Goal: Information Seeking & Learning: Learn about a topic

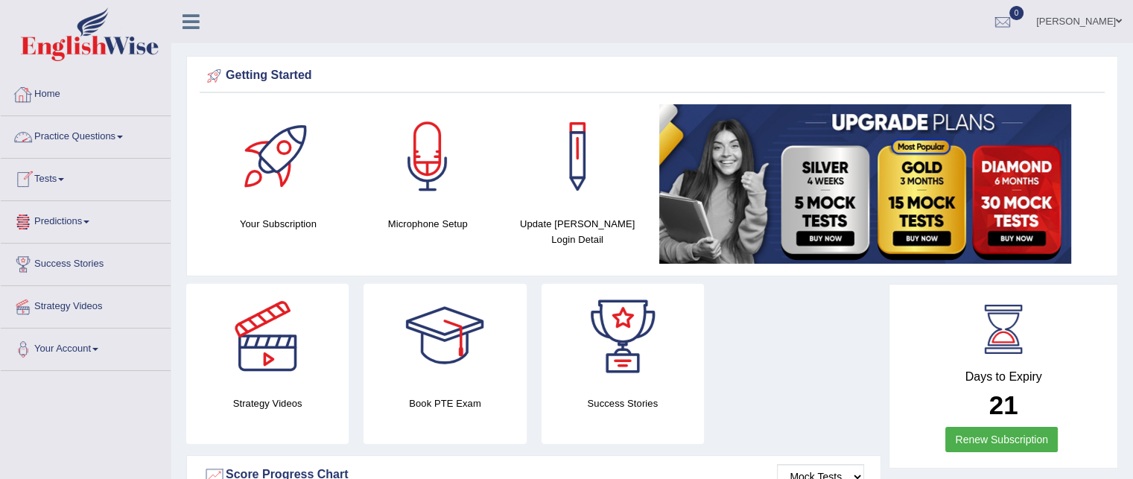
click at [91, 133] on link "Practice Questions" at bounding box center [86, 134] width 170 height 37
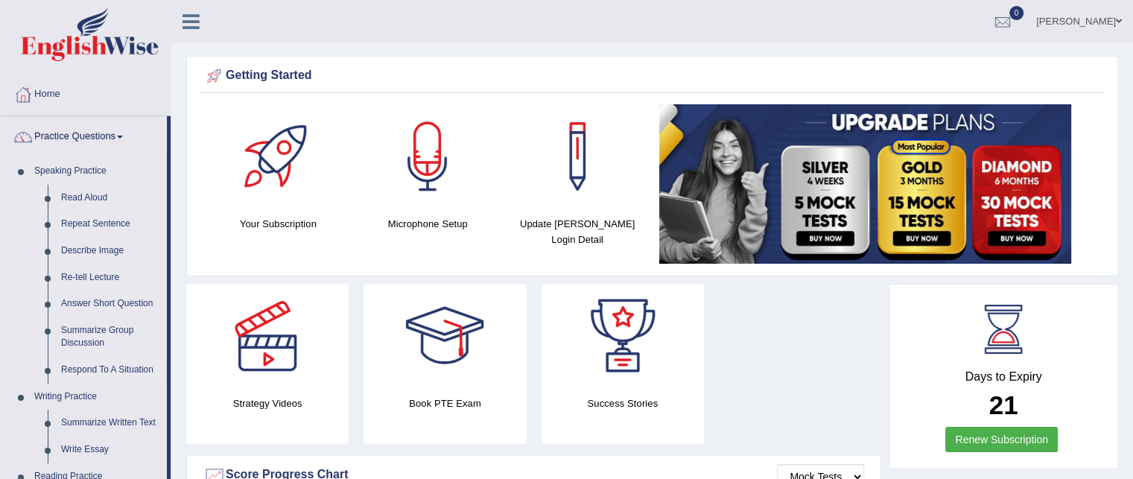
click at [114, 367] on link "Respond To A Situation" at bounding box center [110, 370] width 113 height 27
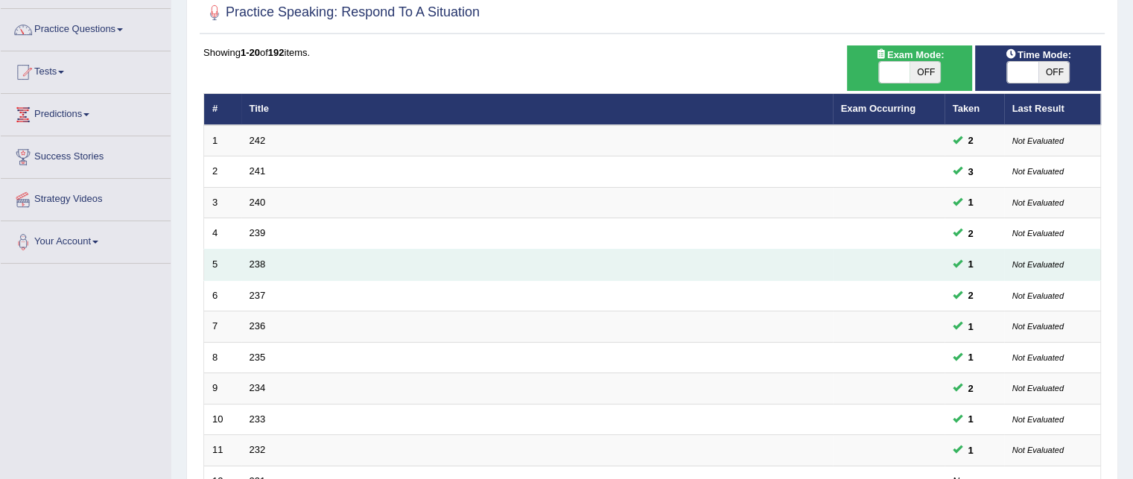
scroll to position [104, 0]
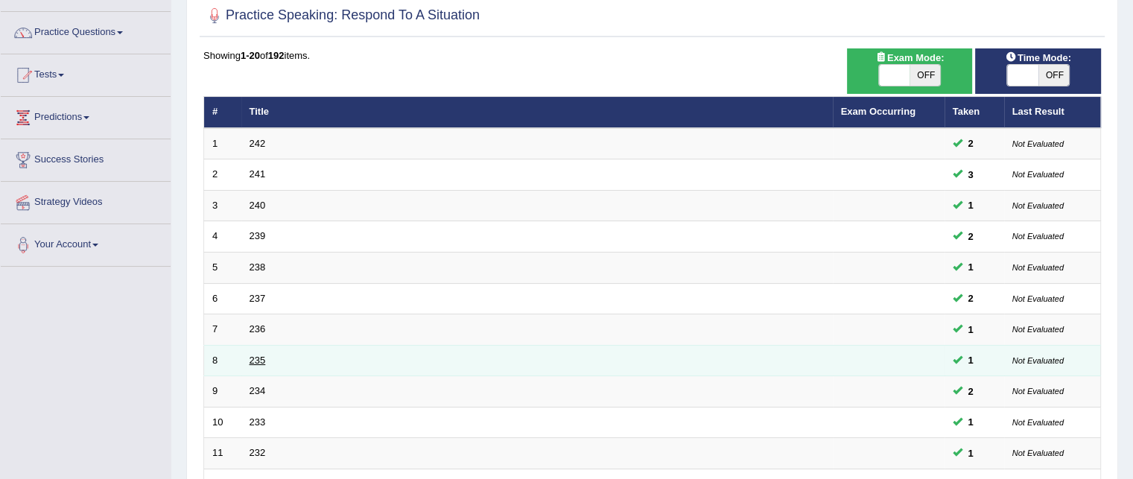
click at [256, 355] on link "235" at bounding box center [258, 360] width 16 height 11
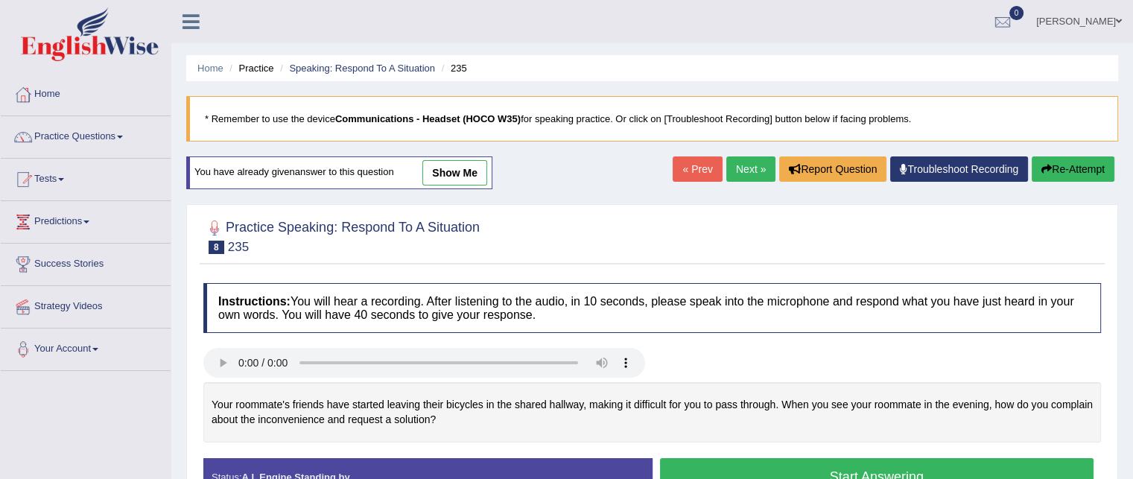
click at [437, 175] on link "show me" at bounding box center [454, 172] width 65 height 25
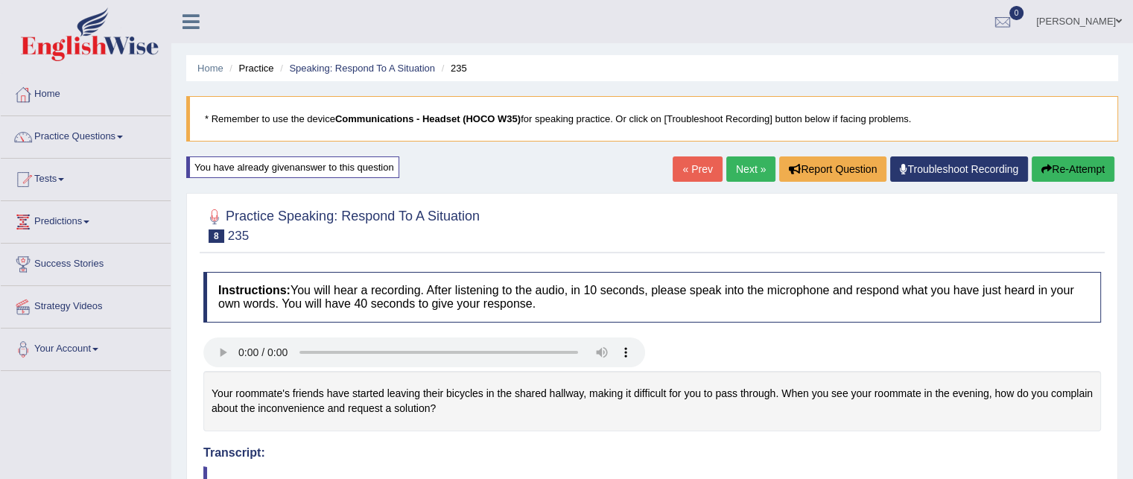
click at [737, 178] on link "Next »" at bounding box center [751, 168] width 49 height 25
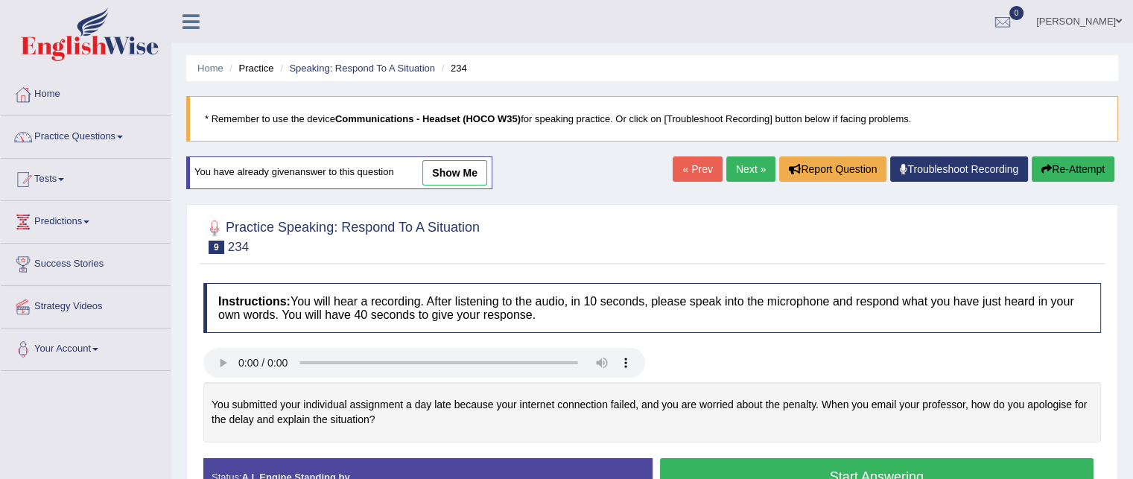
click at [459, 169] on link "show me" at bounding box center [454, 172] width 65 height 25
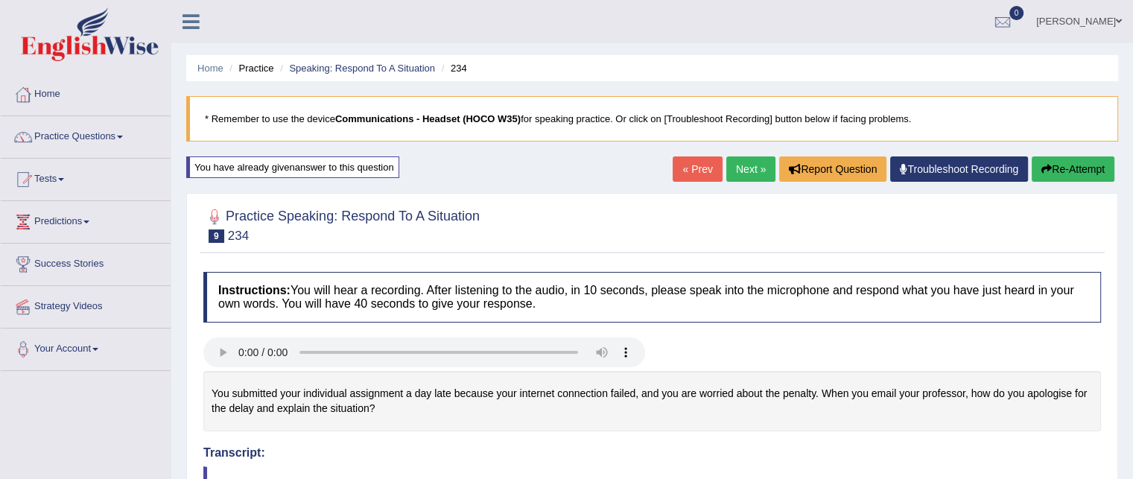
click at [752, 171] on link "Next »" at bounding box center [751, 168] width 49 height 25
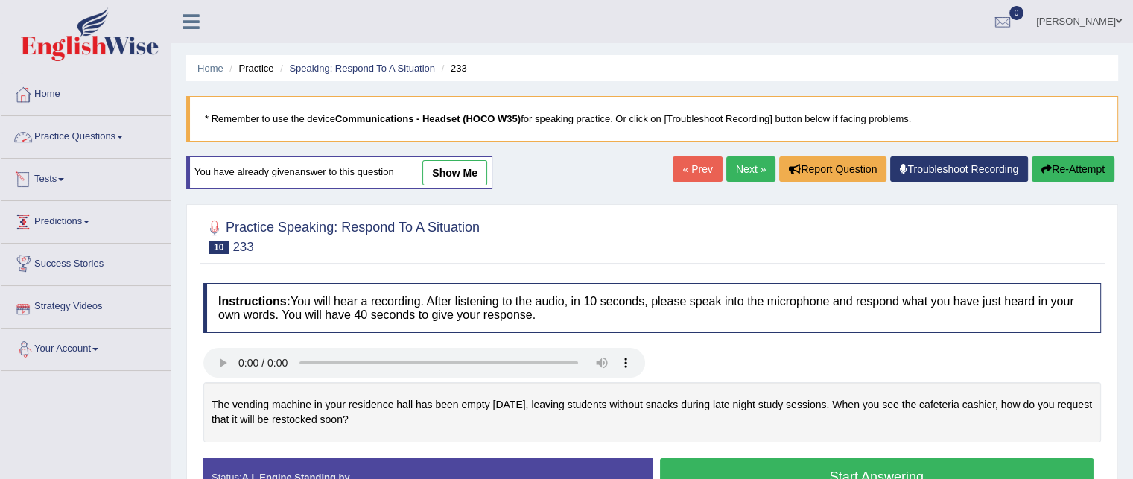
click at [120, 139] on link "Practice Questions" at bounding box center [86, 134] width 170 height 37
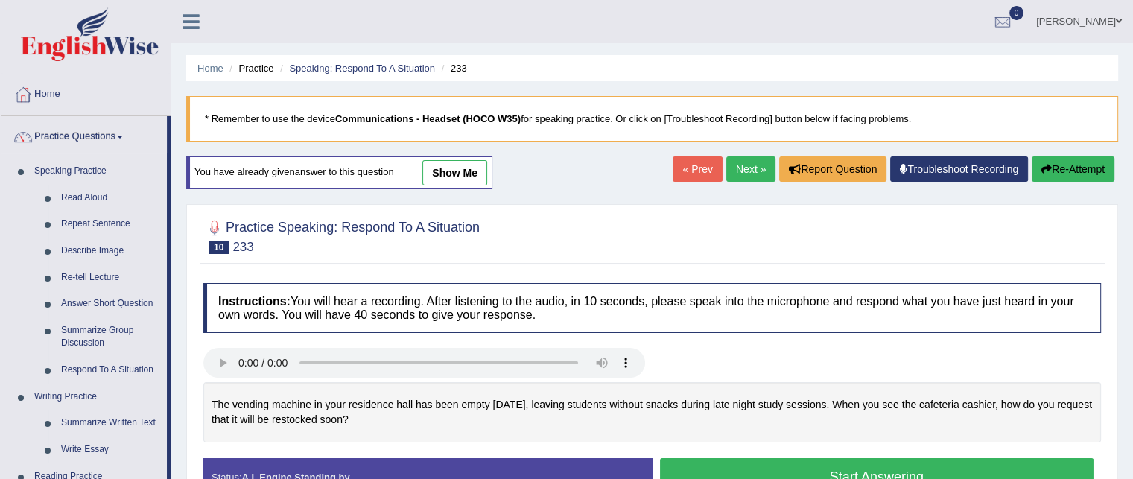
click at [120, 139] on link "Practice Questions" at bounding box center [84, 134] width 166 height 37
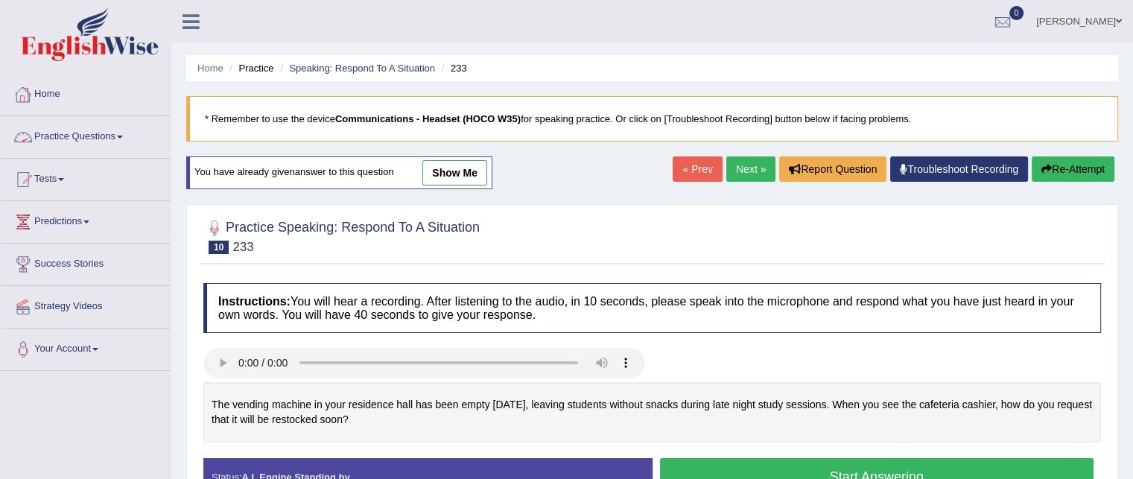
click at [77, 124] on link "Practice Questions" at bounding box center [86, 134] width 170 height 37
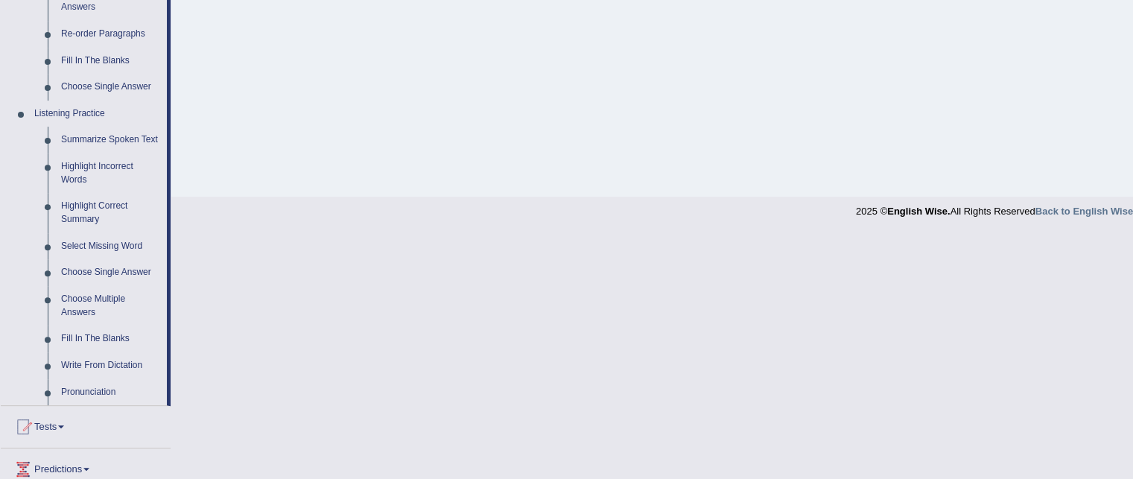
scroll to position [565, 0]
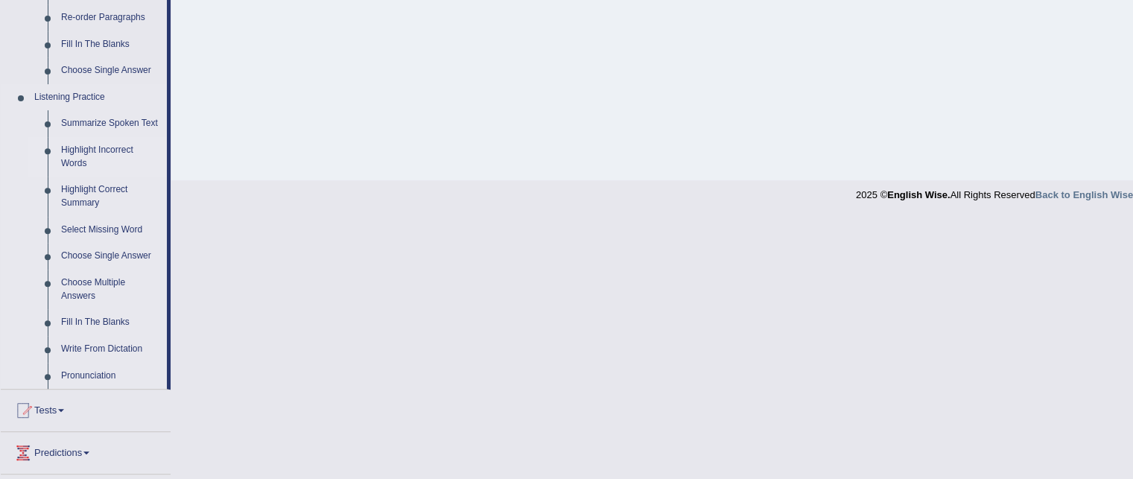
click at [98, 156] on link "Highlight Incorrect Words" at bounding box center [110, 156] width 113 height 39
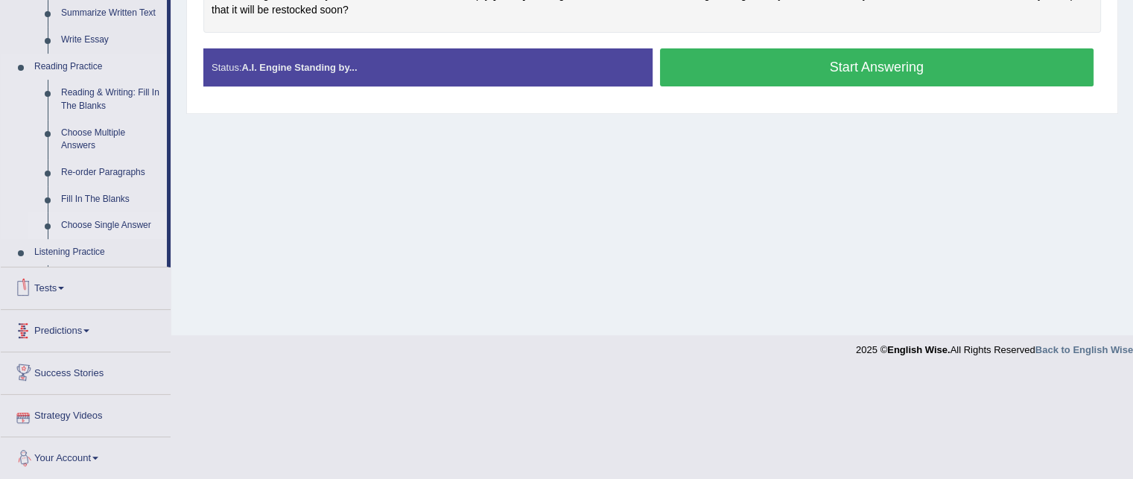
scroll to position [428, 0]
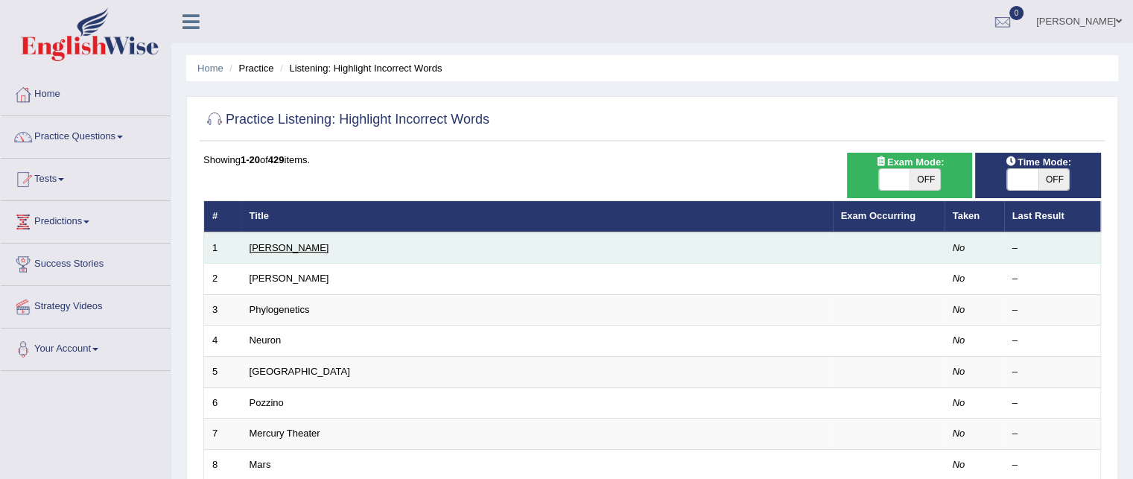
click at [268, 250] on link "[PERSON_NAME]" at bounding box center [290, 247] width 80 height 11
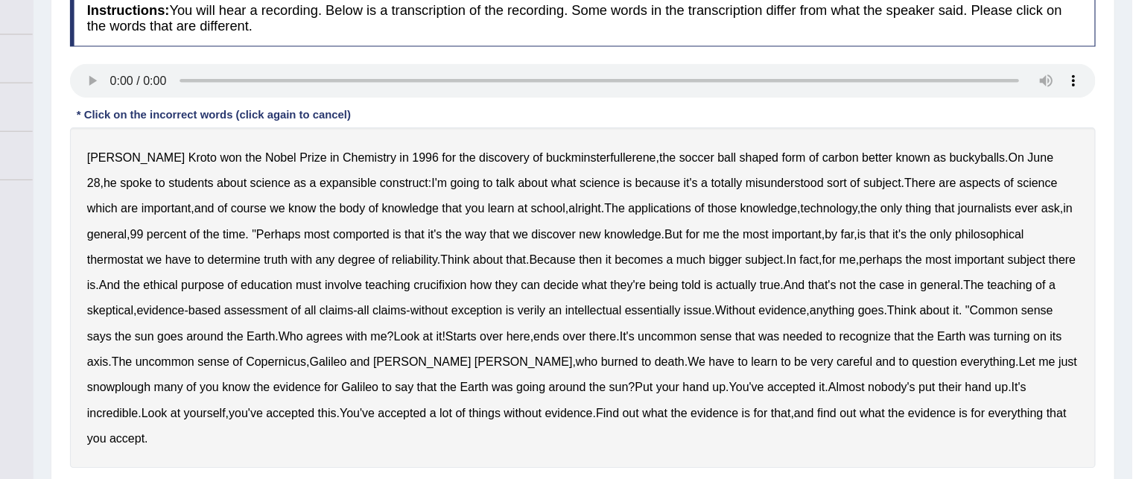
scroll to position [201, 0]
click at [422, 168] on b "expansible" at bounding box center [447, 172] width 50 height 12
click at [471, 214] on b "comported" at bounding box center [458, 217] width 49 height 12
click at [227, 238] on b "thermostat" at bounding box center [242, 239] width 49 height 12
click at [551, 260] on b "crucifixion" at bounding box center [527, 262] width 46 height 12
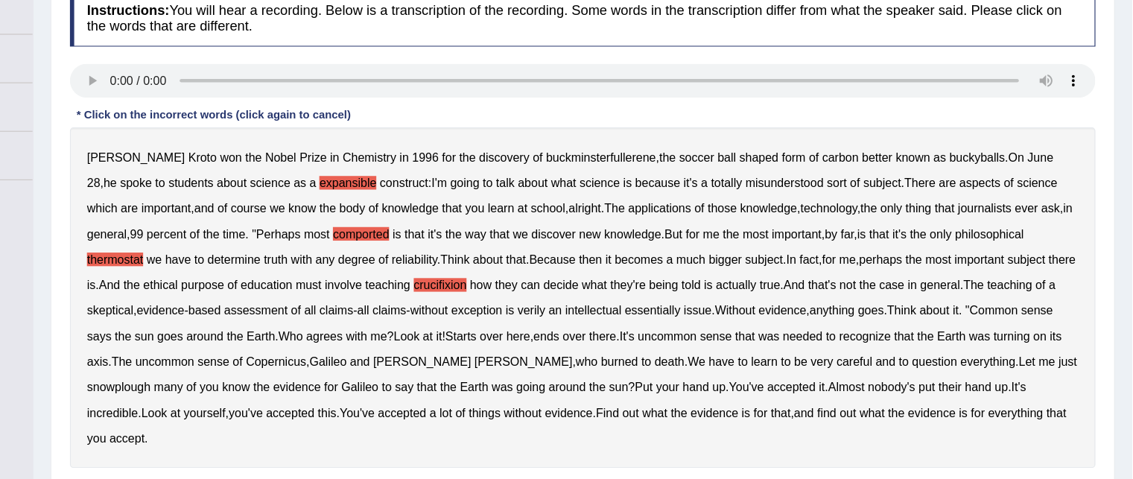
click at [620, 283] on b "verily" at bounding box center [607, 284] width 25 height 12
click at [909, 327] on b "and" at bounding box center [917, 329] width 17 height 12
click at [274, 345] on b "snowplough" at bounding box center [246, 351] width 56 height 12
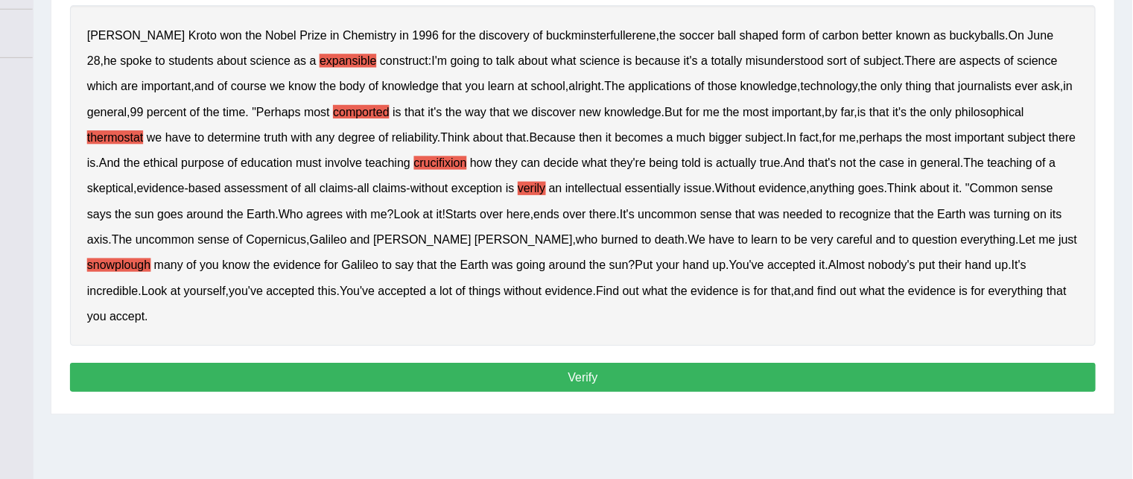
scroll to position [303, 0]
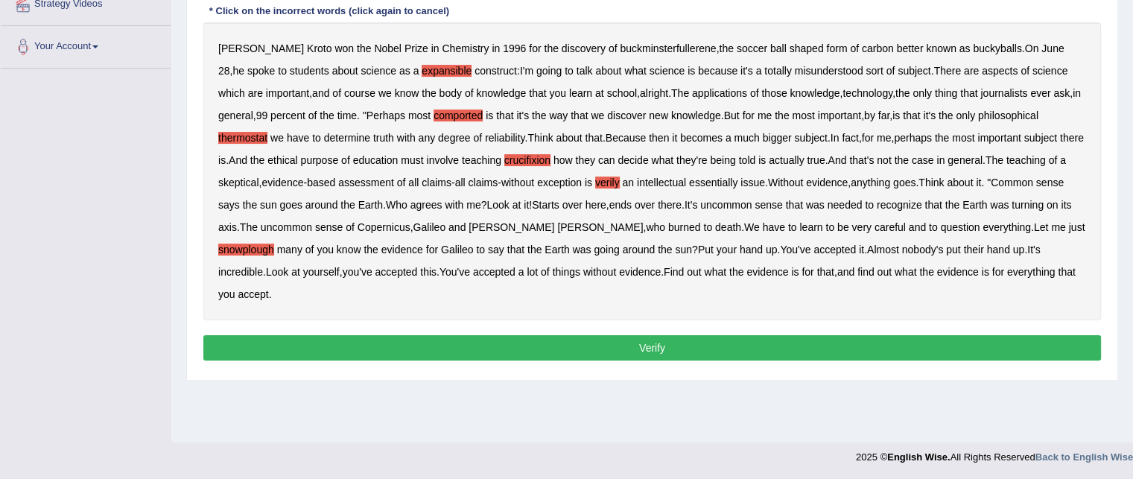
click at [641, 335] on button "Verify" at bounding box center [652, 347] width 898 height 25
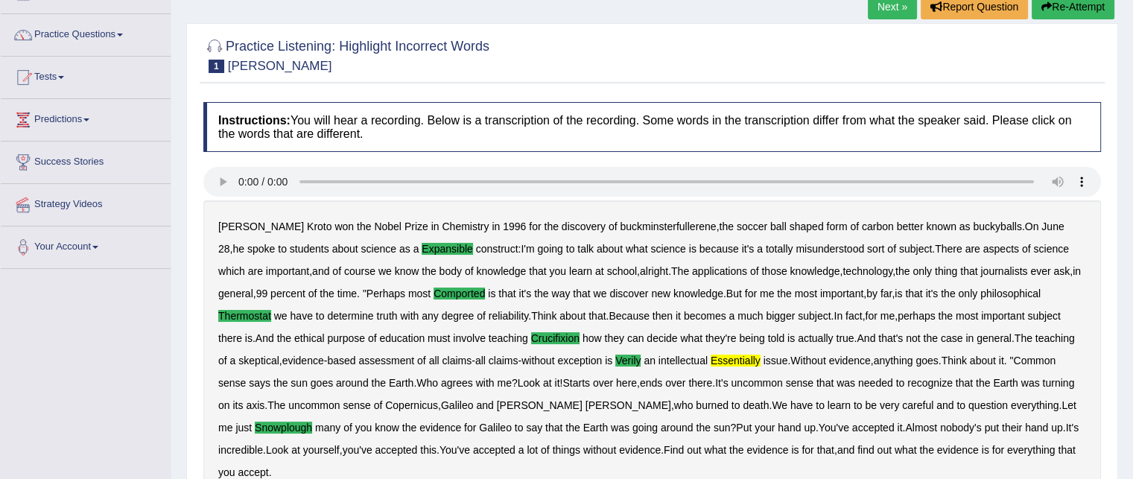
scroll to position [0, 0]
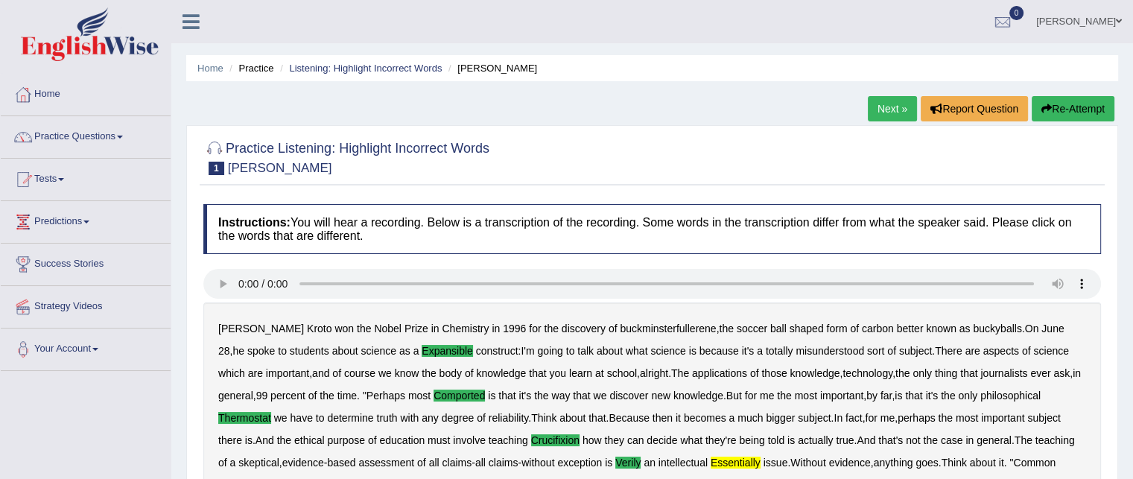
click at [891, 101] on link "Next »" at bounding box center [892, 108] width 49 height 25
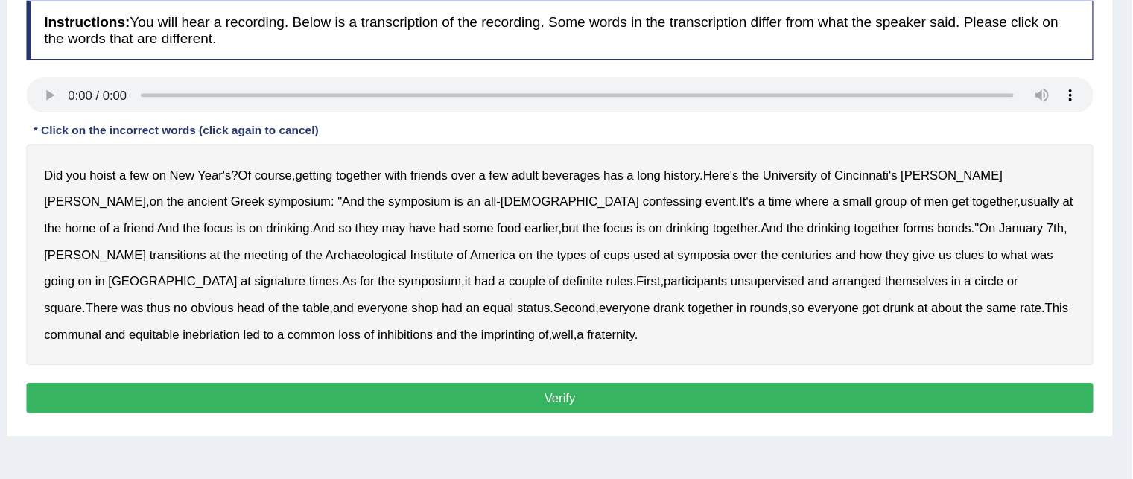
scroll to position [143, 0]
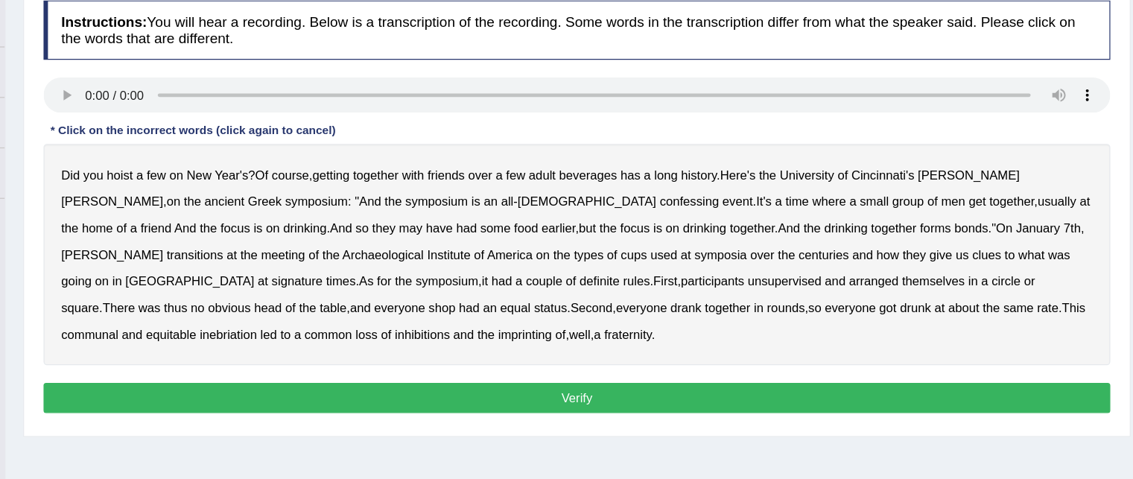
click at [722, 232] on b "confessing" at bounding box center [747, 230] width 50 height 12
click at [439, 291] on b "signature" at bounding box center [417, 297] width 43 height 12
click at [796, 296] on b "unsupervised" at bounding box center [827, 297] width 62 height 12
click at [586, 341] on b "imprinting" at bounding box center [608, 342] width 45 height 12
click at [344, 388] on button "Verify" at bounding box center [652, 395] width 898 height 25
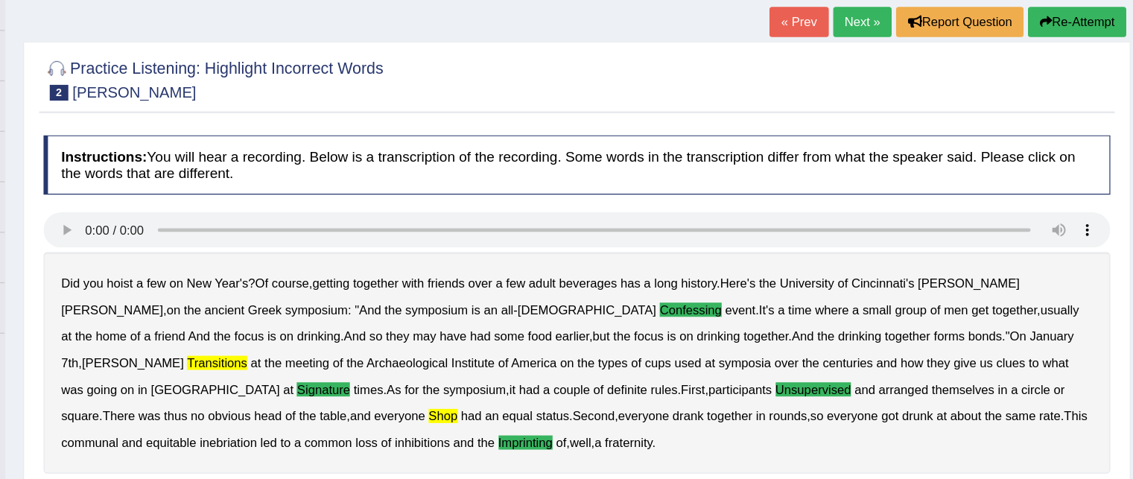
scroll to position [89, 0]
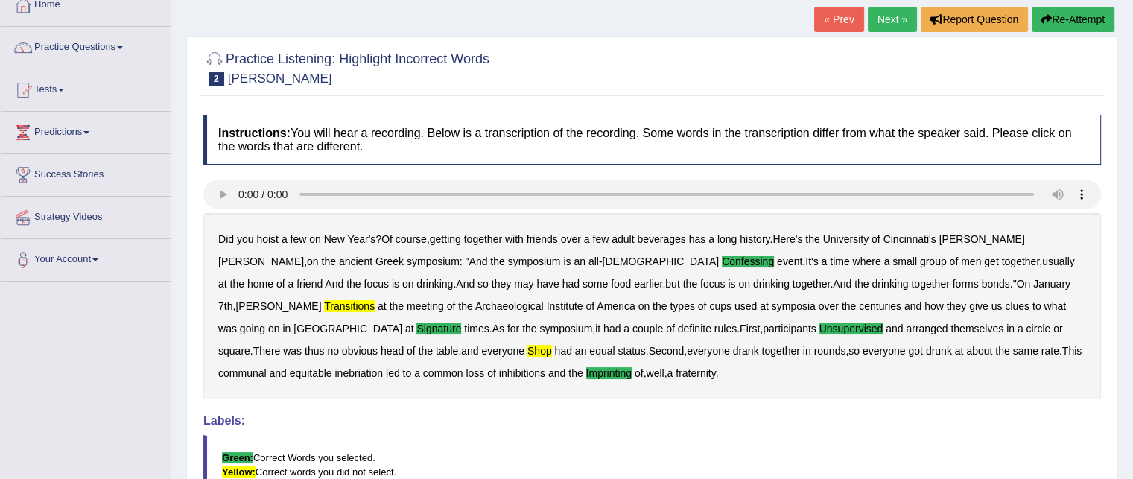
click at [893, 26] on link "Next »" at bounding box center [892, 19] width 49 height 25
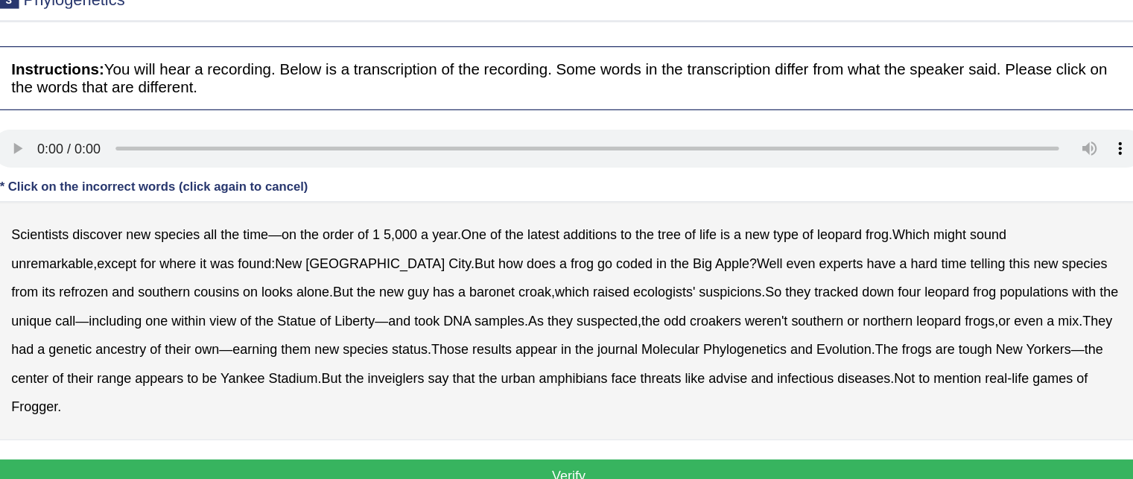
scroll to position [80, 0]
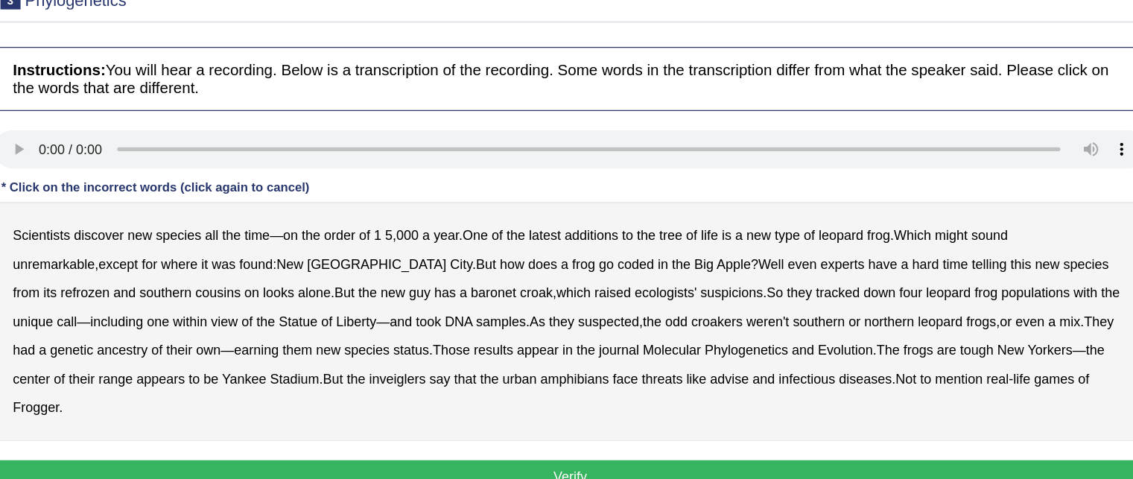
click at [294, 309] on b "refrozen" at bounding box center [275, 315] width 38 height 12
click at [723, 446] on button "Verify" at bounding box center [652, 458] width 898 height 25
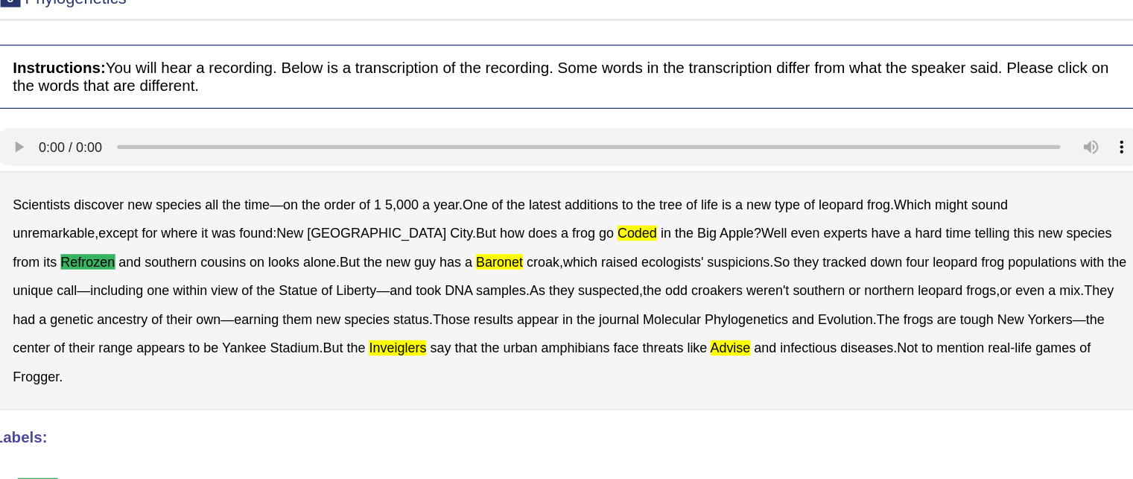
scroll to position [0, 0]
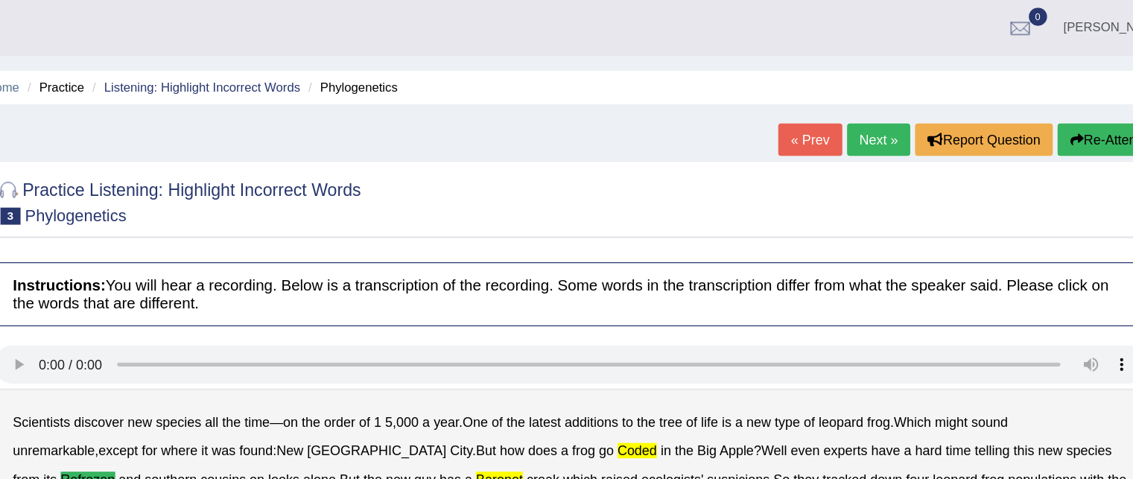
click at [1067, 98] on button "Re-Attempt" at bounding box center [1073, 108] width 83 height 25
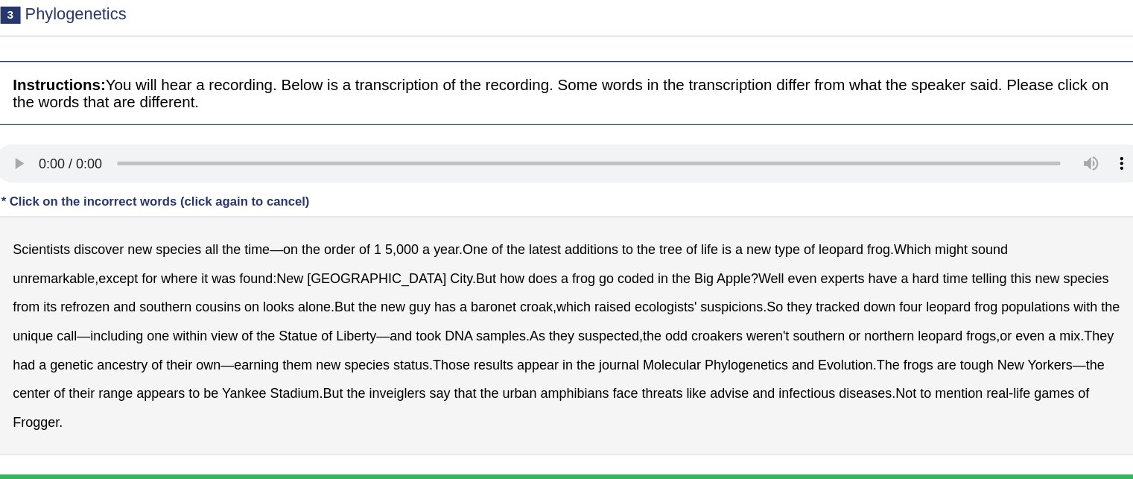
scroll to position [72, 0]
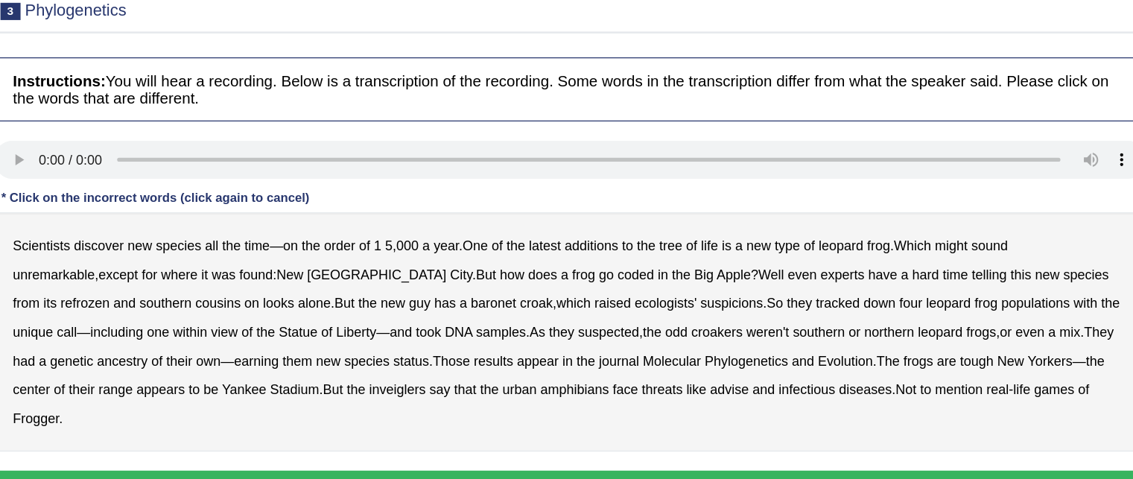
click at [620, 321] on b "does" at bounding box center [631, 320] width 22 height 12
click at [294, 336] on b "refrozen" at bounding box center [275, 342] width 38 height 12
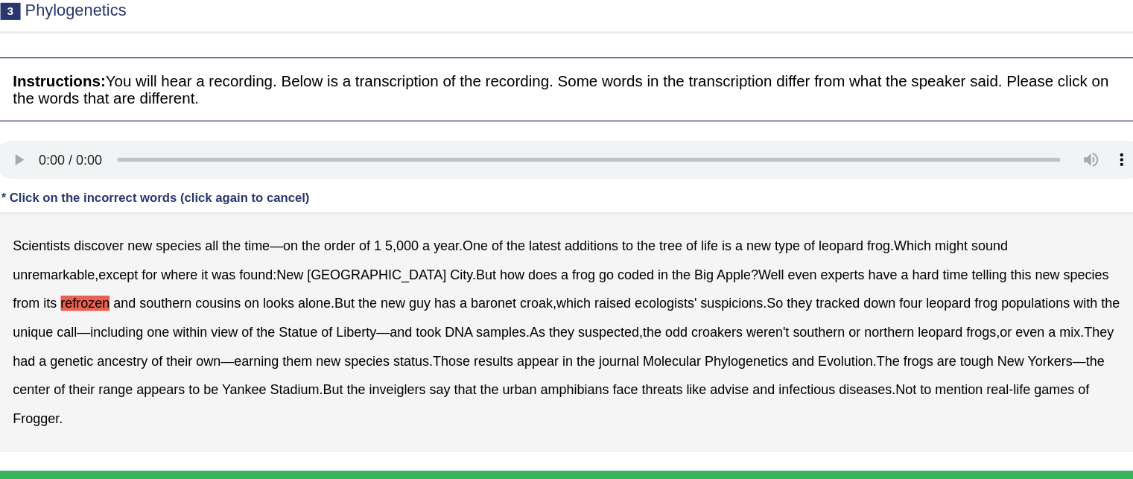
click at [352, 403] on b "appears" at bounding box center [333, 409] width 38 height 12
click at [398, 472] on button "Verify" at bounding box center [652, 484] width 898 height 25
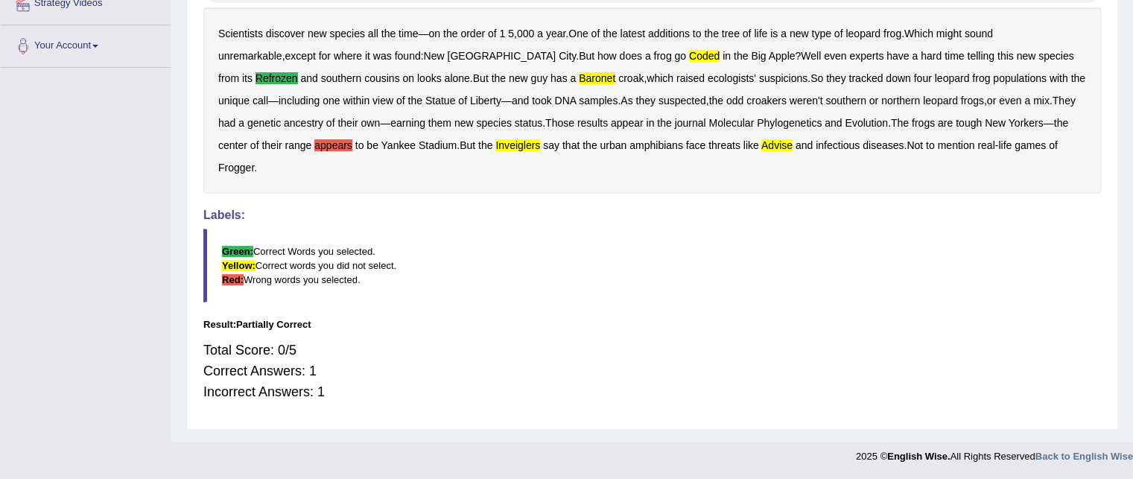
scroll to position [0, 0]
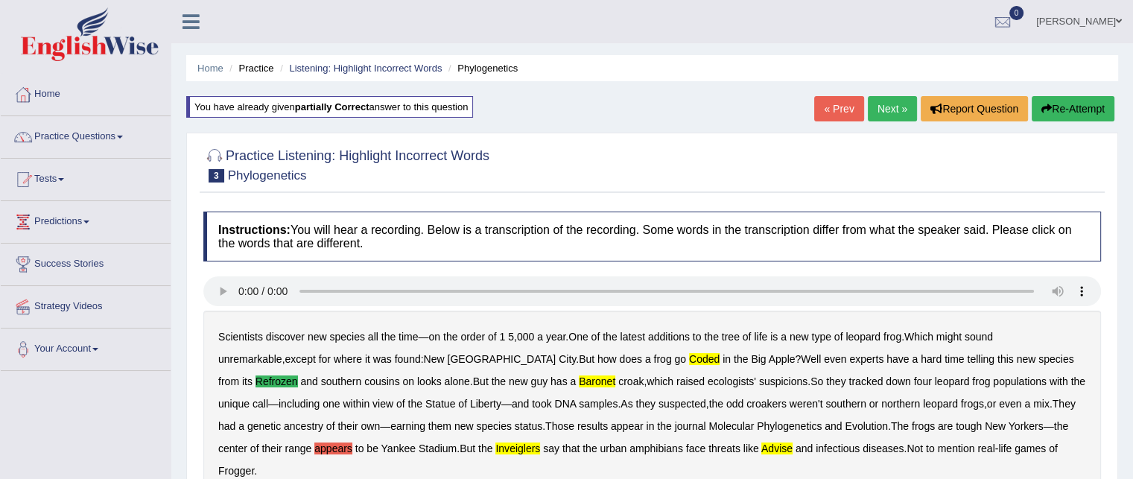
click at [899, 101] on link "Next »" at bounding box center [892, 108] width 49 height 25
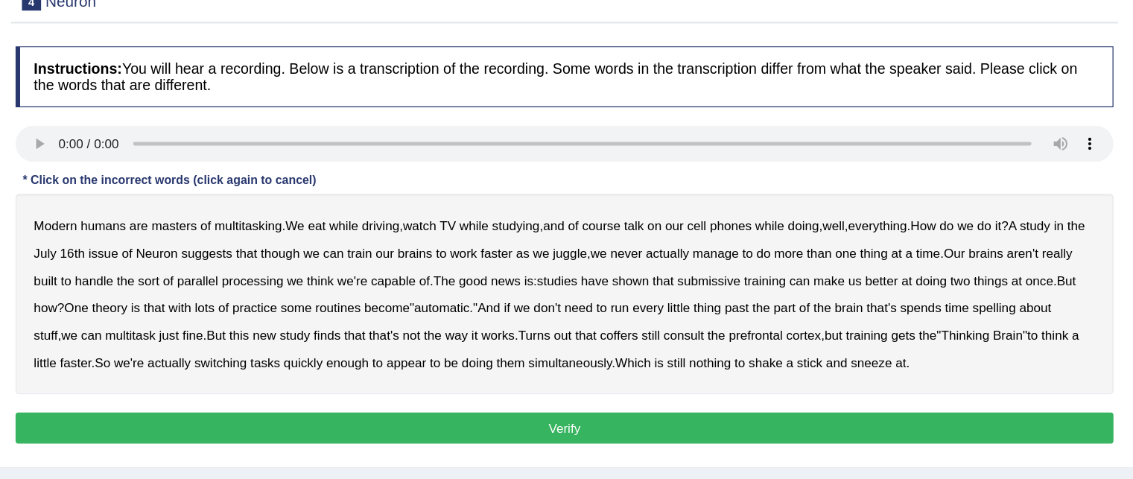
scroll to position [81, 0]
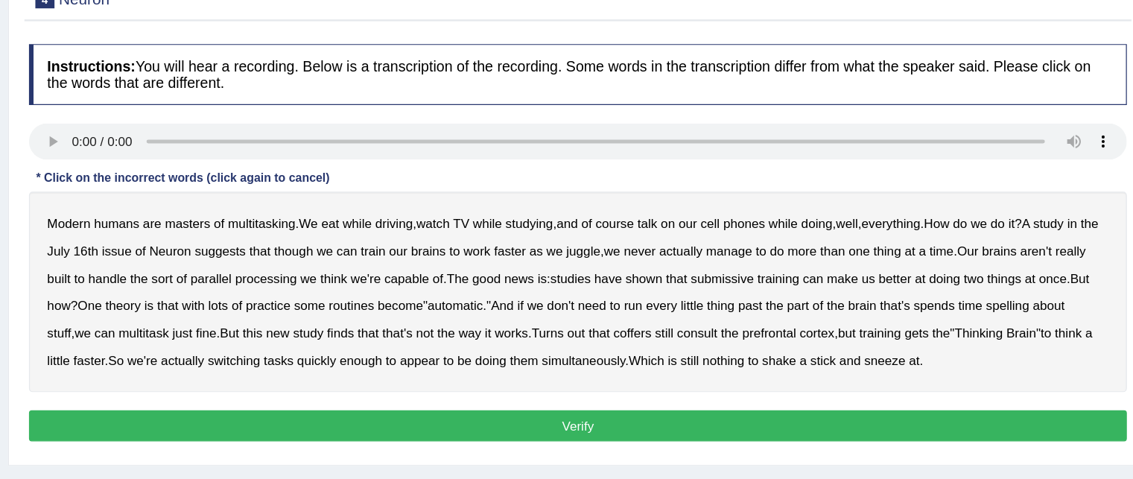
click at [650, 268] on b "and" at bounding box center [643, 270] width 17 height 12
drag, startPoint x: 650, startPoint y: 268, endPoint x: 684, endPoint y: 273, distance: 34.7
click at [684, 273] on div "Modern humans are masters of multitasking . We eat while driving , watch TV whi…" at bounding box center [652, 326] width 898 height 164
click at [651, 268] on b "and" at bounding box center [643, 270] width 17 height 12
click at [681, 357] on b "coffers" at bounding box center [696, 359] width 31 height 12
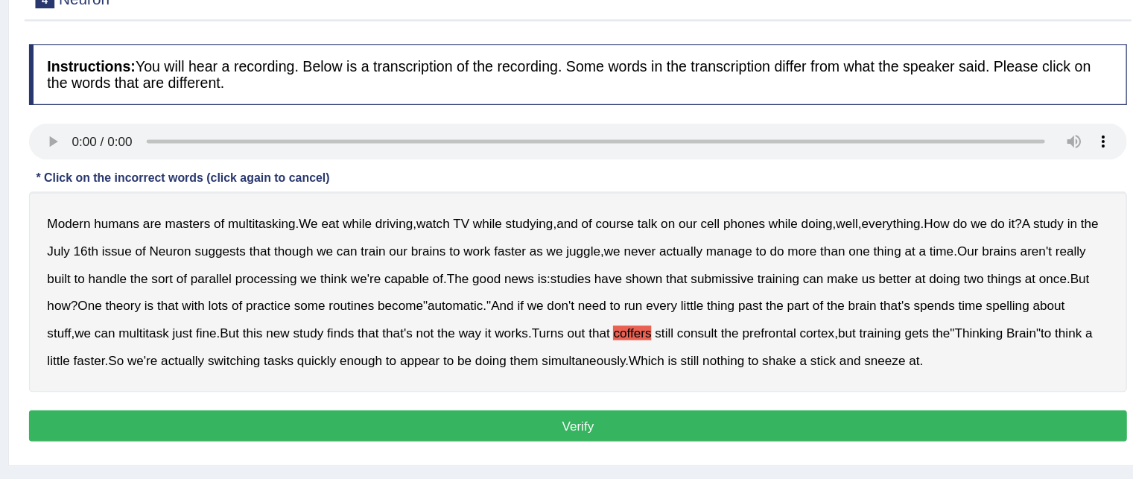
click at [562, 314] on b "The" at bounding box center [554, 314] width 18 height 12
click at [557, 313] on b "The" at bounding box center [554, 314] width 18 height 12
click at [689, 431] on button "Verify" at bounding box center [652, 434] width 898 height 25
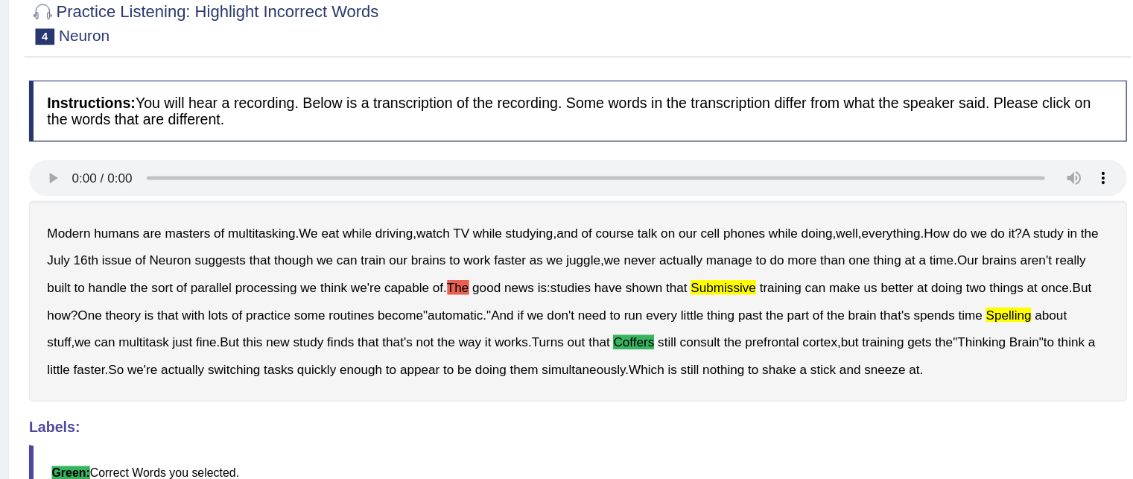
scroll to position [0, 0]
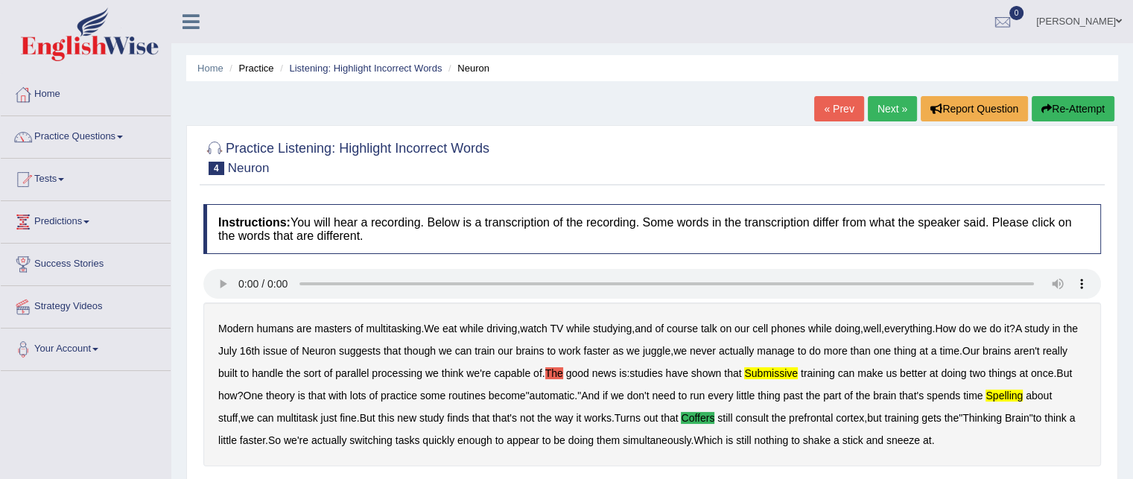
click at [885, 105] on link "Next »" at bounding box center [892, 108] width 49 height 25
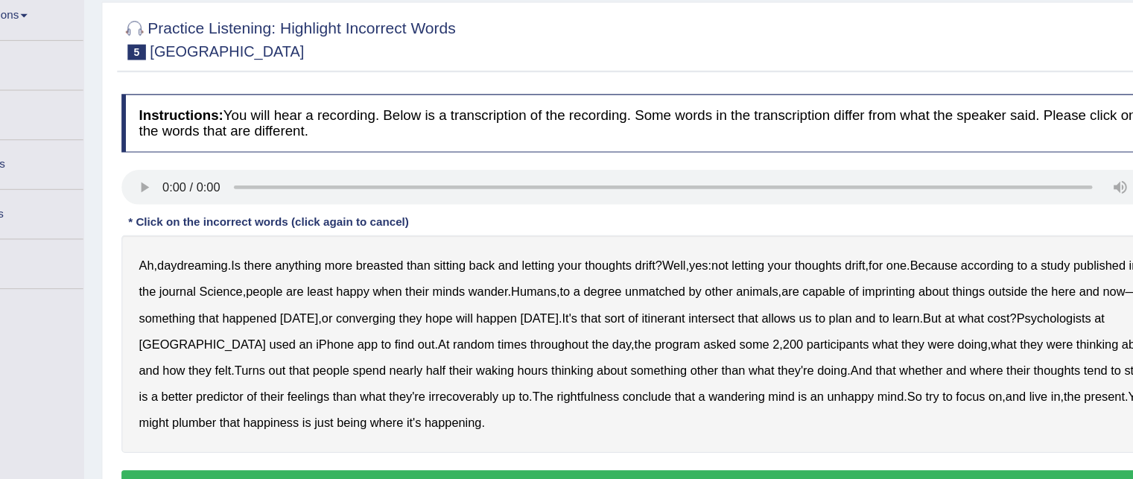
scroll to position [76, 0]
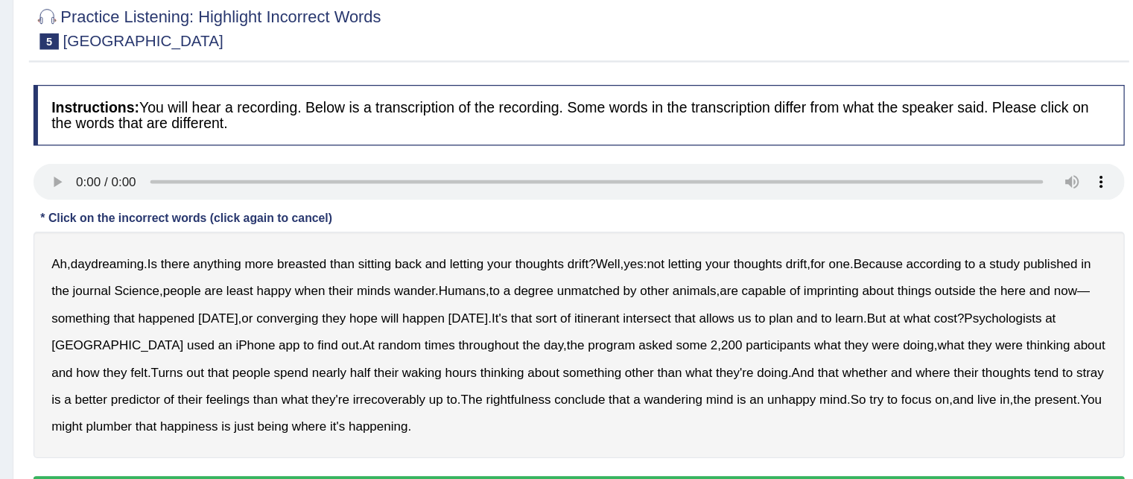
click at [866, 295] on b "imprinting" at bounding box center [860, 297] width 45 height 12
click at [438, 318] on b "converging" at bounding box center [412, 320] width 51 height 12
click at [238, 382] on b "better" at bounding box center [251, 387] width 27 height 12
click at [267, 411] on b "plumber" at bounding box center [266, 409] width 38 height 12
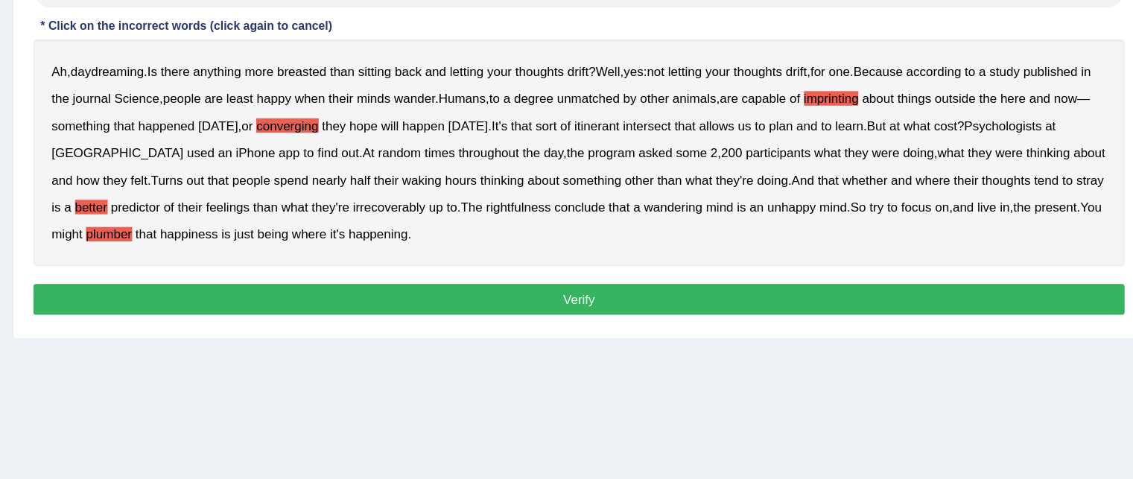
scroll to position [212, 0]
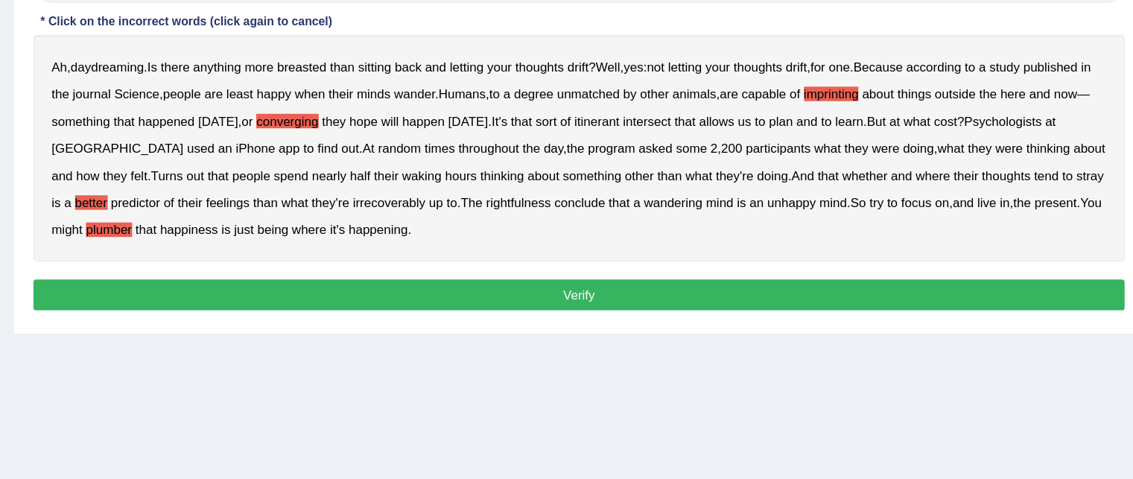
click at [526, 330] on button "Verify" at bounding box center [652, 326] width 898 height 25
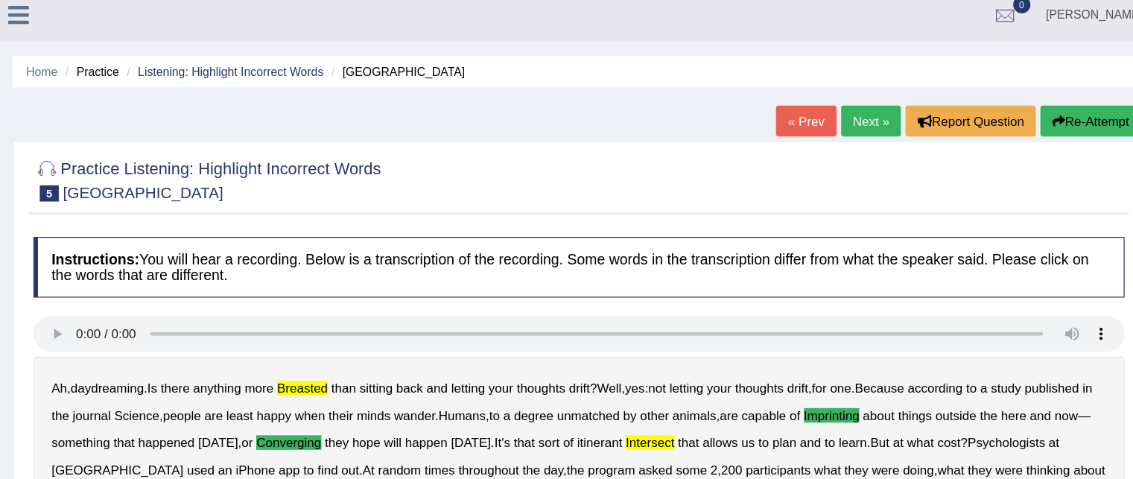
scroll to position [9, 0]
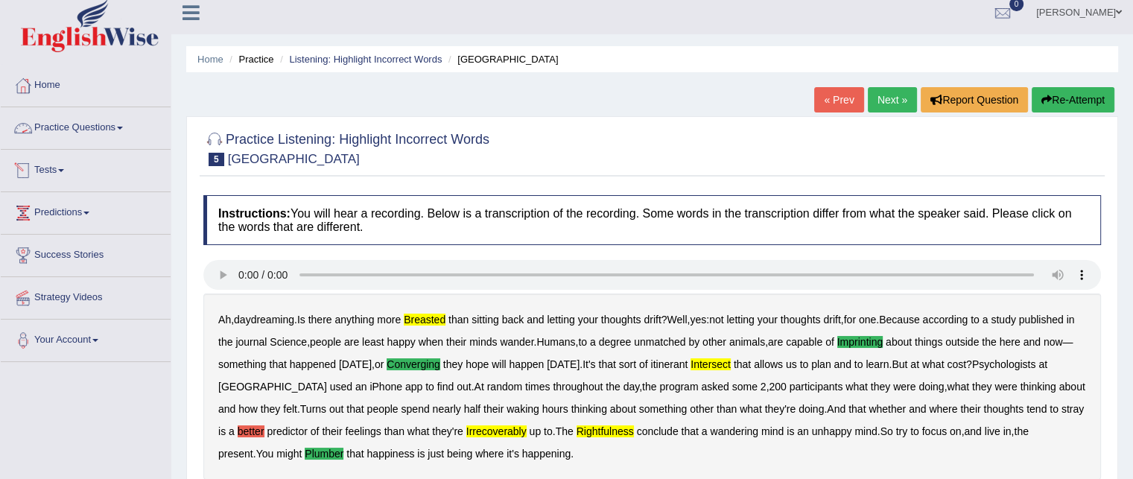
click at [119, 124] on link "Practice Questions" at bounding box center [86, 125] width 170 height 37
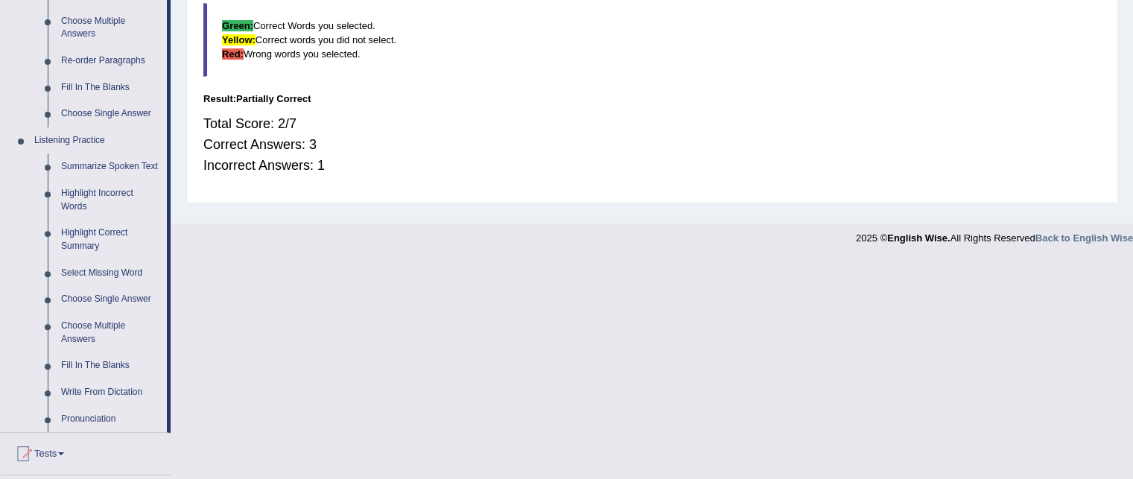
scroll to position [534, 0]
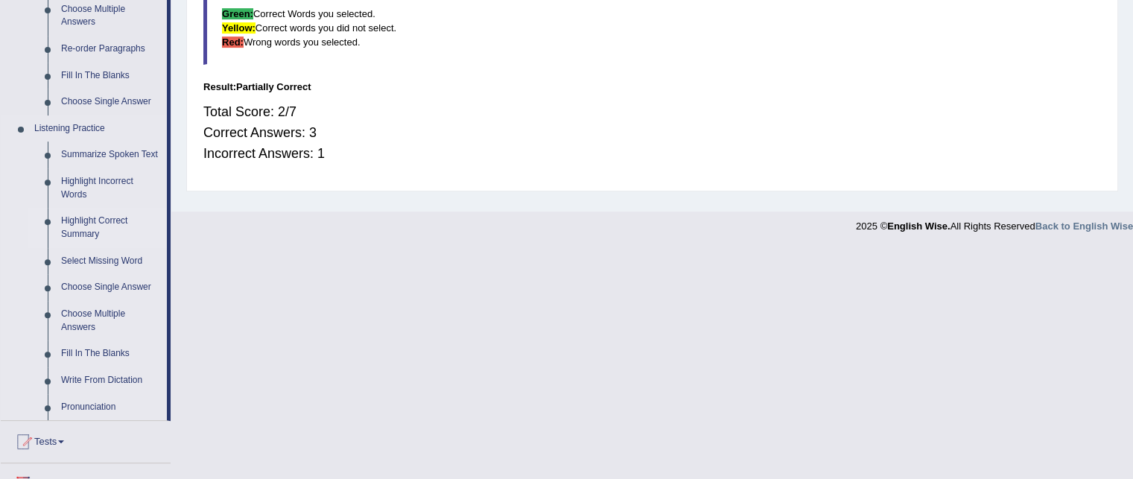
click at [74, 232] on link "Highlight Correct Summary" at bounding box center [110, 227] width 113 height 39
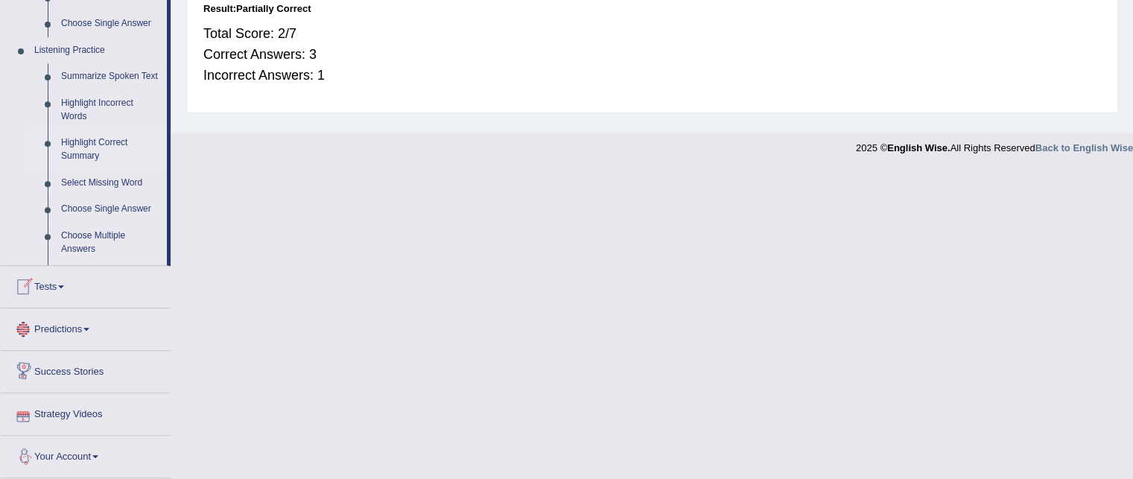
scroll to position [687, 0]
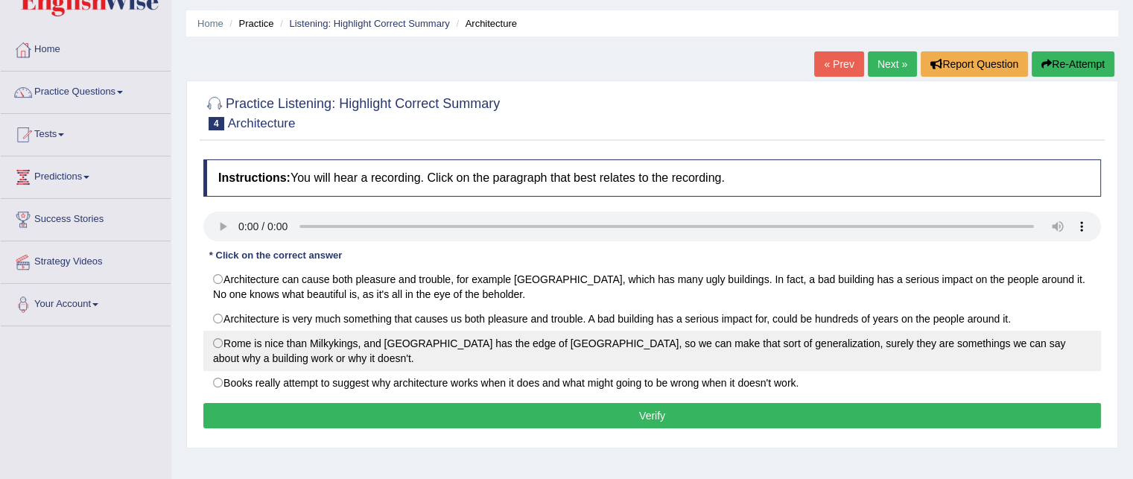
scroll to position [45, 0]
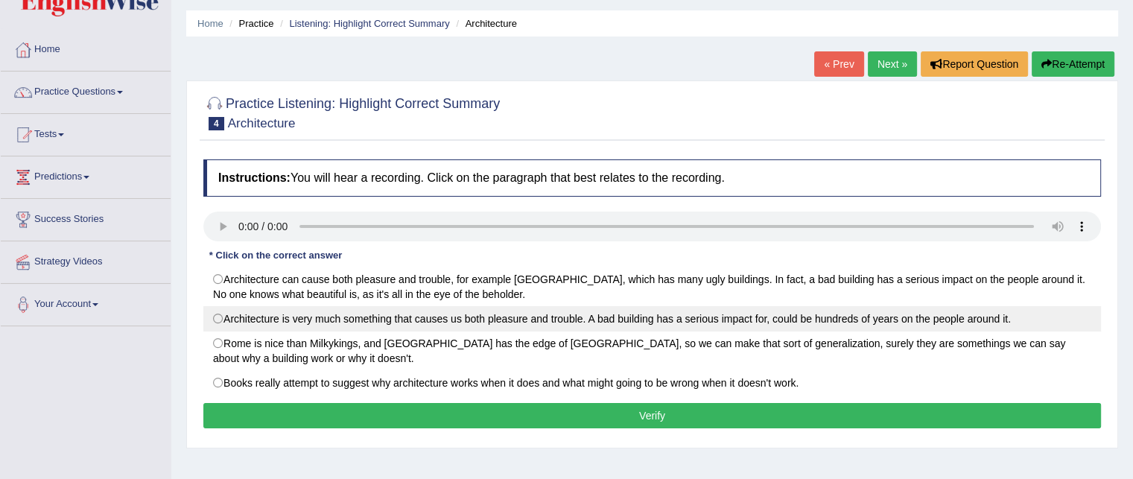
click at [230, 318] on label "Architecture is very much something that causes us both pleasure and trouble. A…" at bounding box center [652, 318] width 898 height 25
radio input "true"
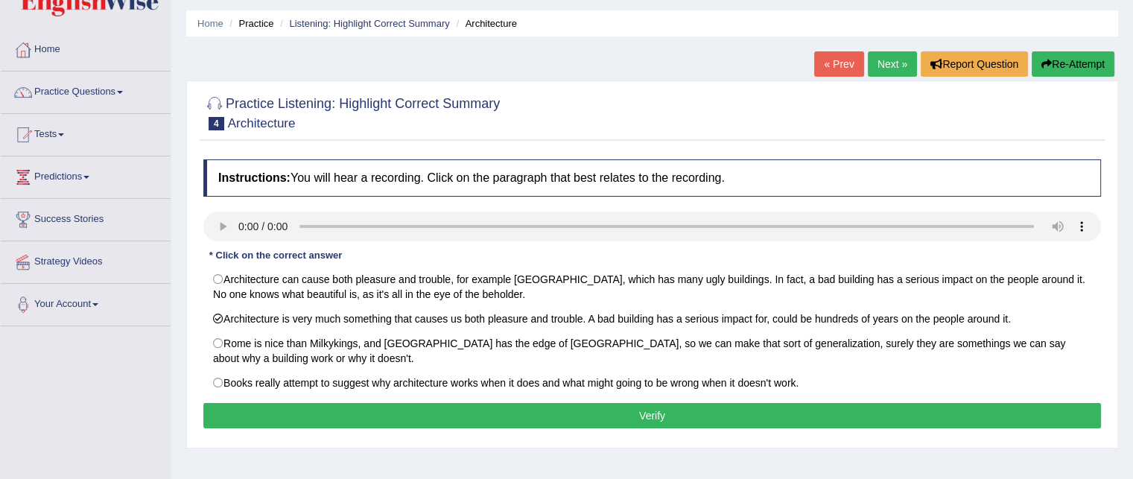
click at [226, 406] on button "Verify" at bounding box center [652, 415] width 898 height 25
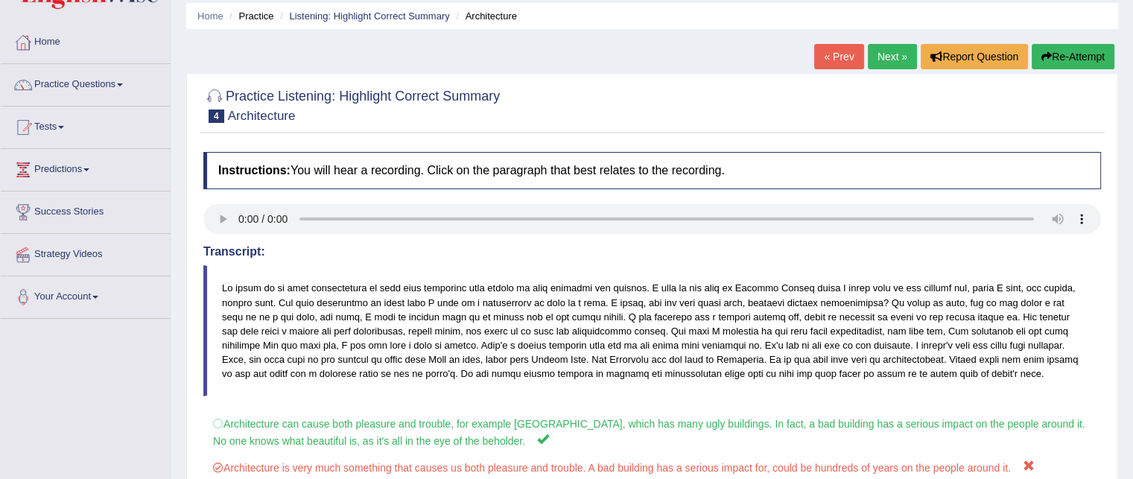
scroll to position [51, 0]
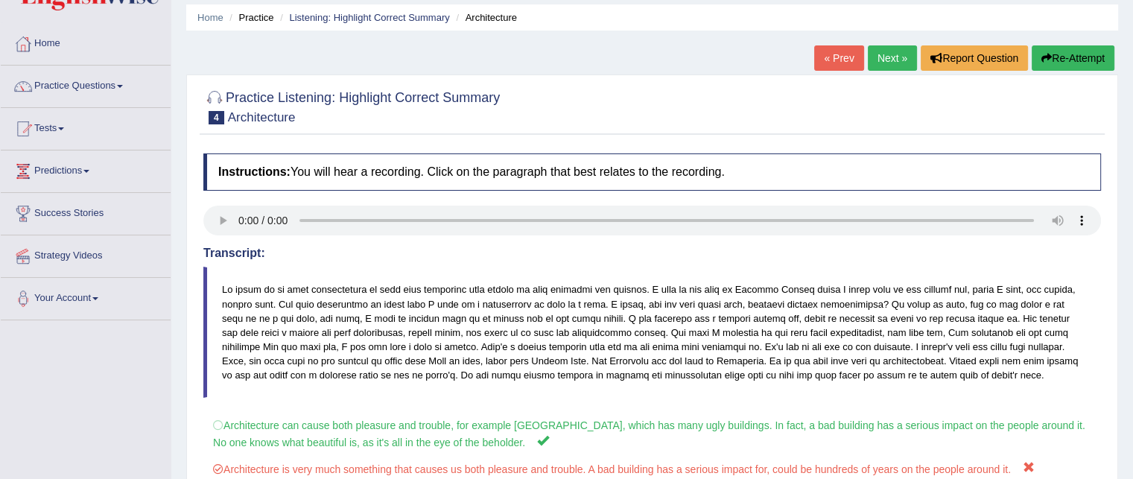
click at [1072, 57] on button "Re-Attempt" at bounding box center [1073, 57] width 83 height 25
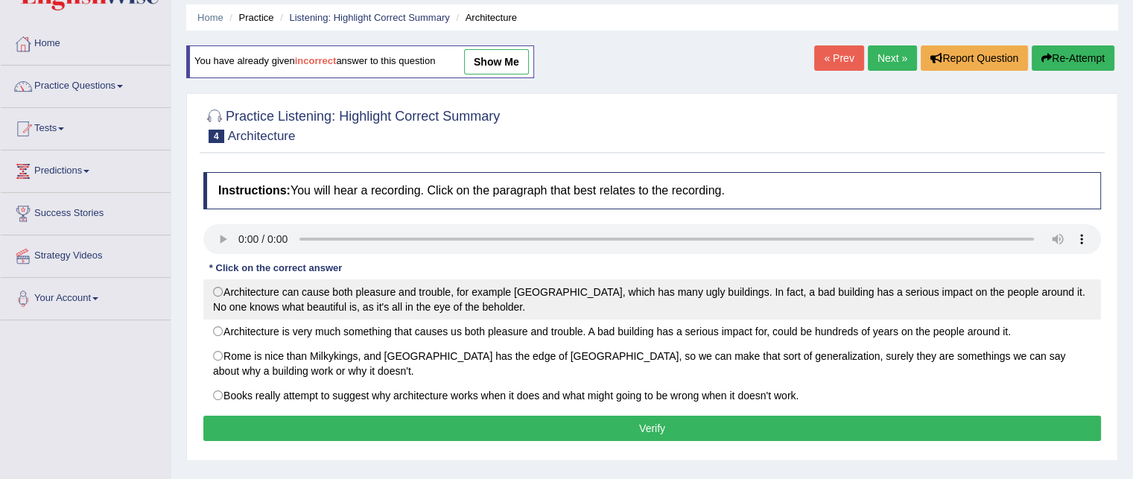
click at [406, 311] on label "Architecture can cause both pleasure and trouble, for example [GEOGRAPHIC_DATA]…" at bounding box center [652, 299] width 898 height 40
radio input "true"
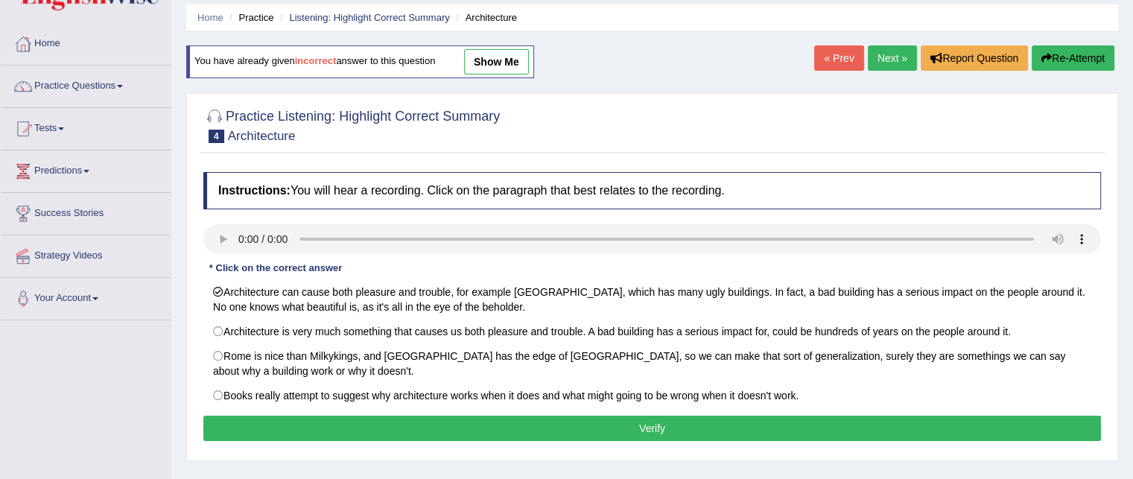
click at [343, 420] on button "Verify" at bounding box center [652, 428] width 898 height 25
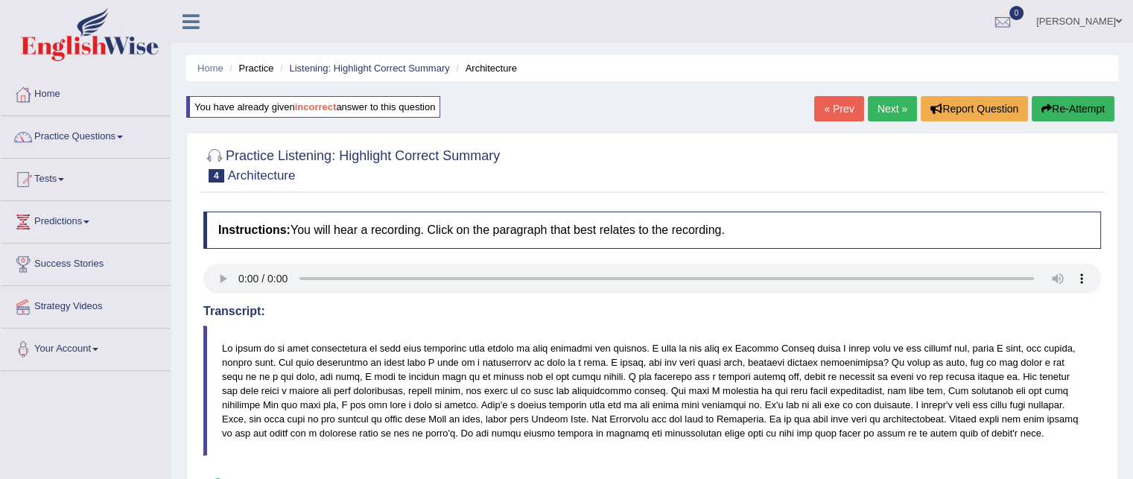
click at [890, 114] on link "Next »" at bounding box center [892, 108] width 49 height 25
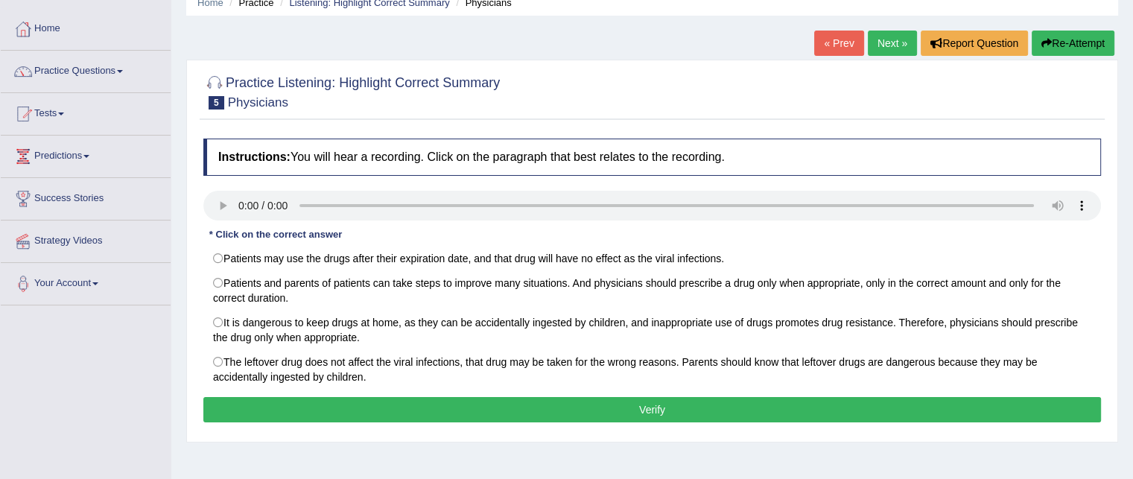
scroll to position [66, 0]
click at [99, 446] on div "Toggle navigation Home Practice Questions Speaking Practice Read Aloud Repeat S…" at bounding box center [566, 321] width 1133 height 775
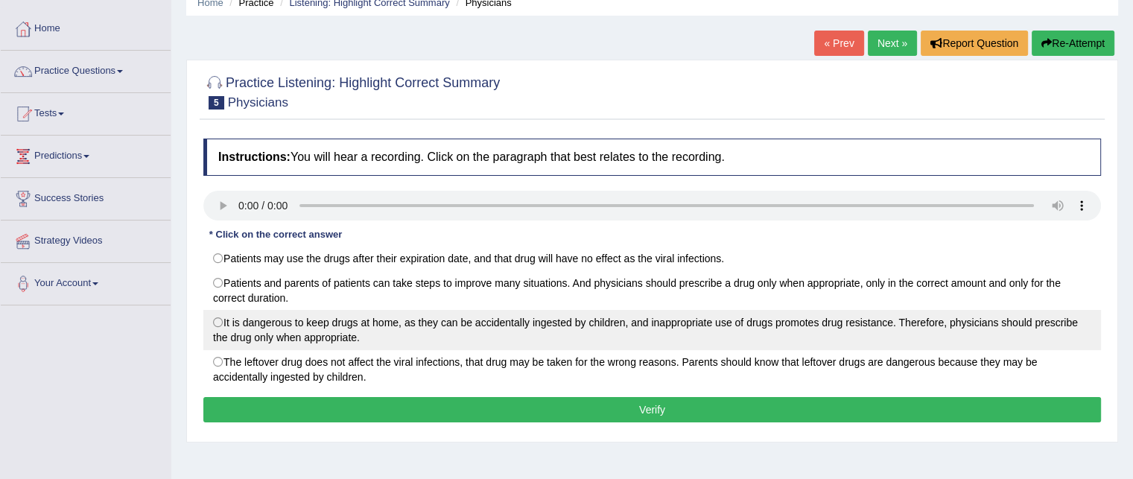
click at [252, 332] on label "It is dangerous to keep drugs at home, as they can be accidentally ingested by …" at bounding box center [652, 330] width 898 height 40
radio input "true"
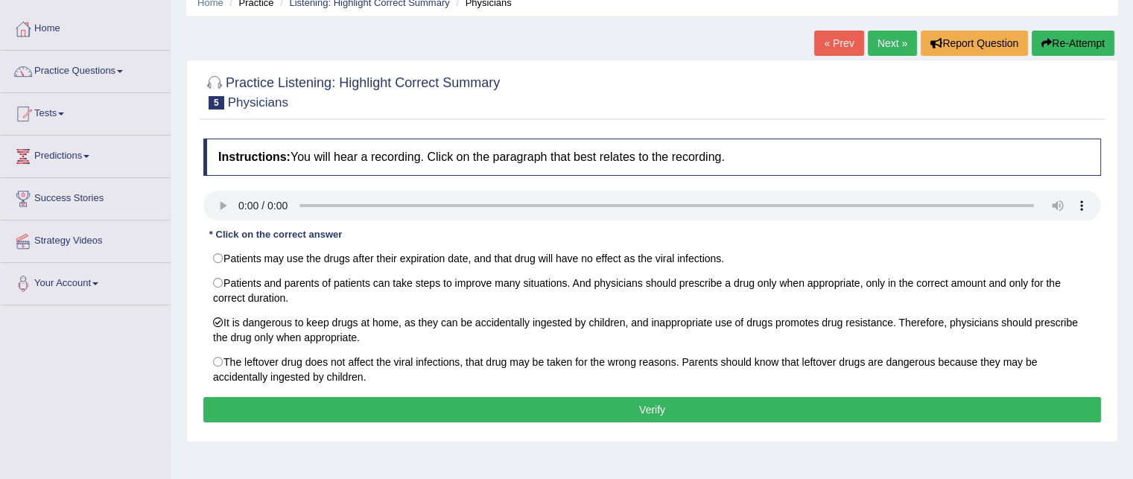
click at [275, 410] on button "Verify" at bounding box center [652, 409] width 898 height 25
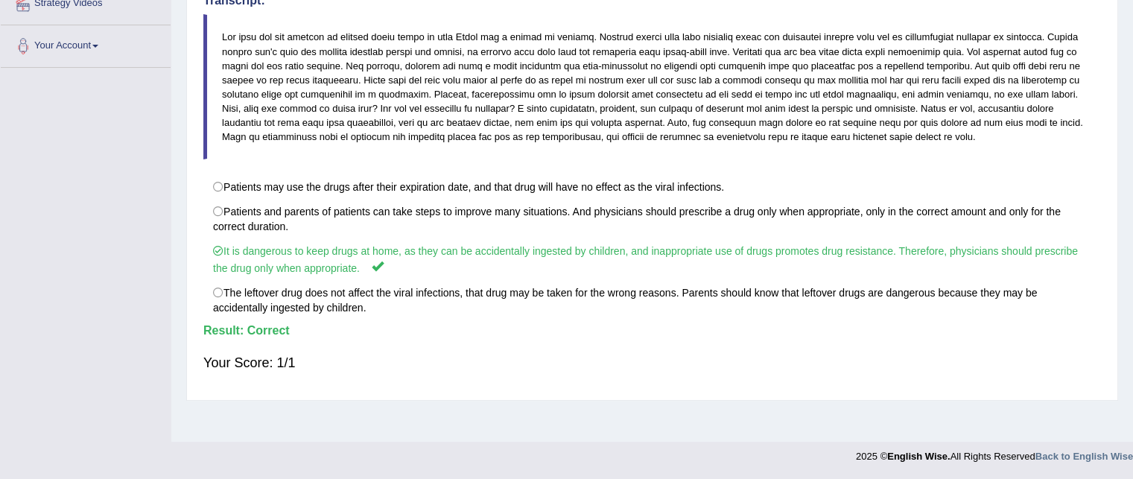
scroll to position [0, 0]
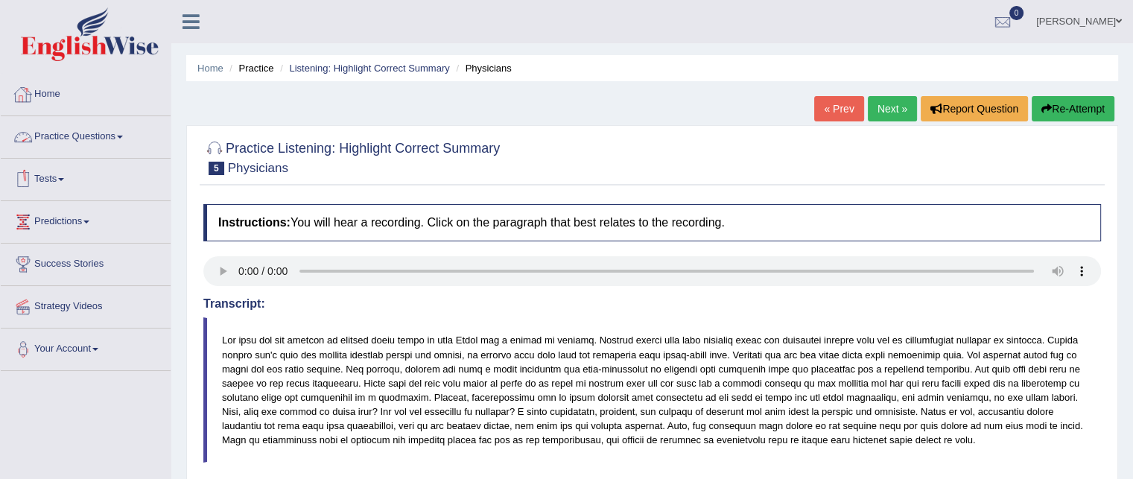
click at [48, 133] on link "Practice Questions" at bounding box center [86, 134] width 170 height 37
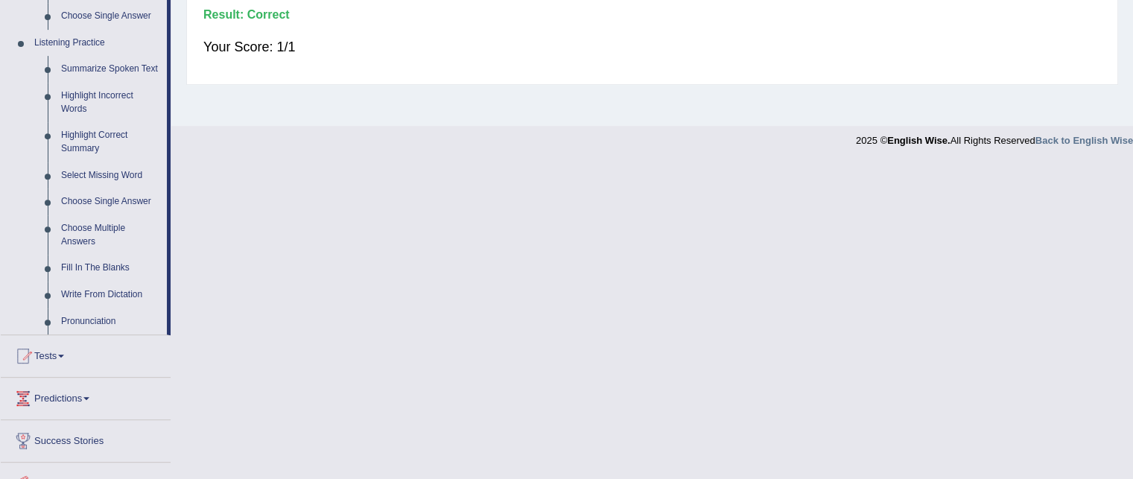
scroll to position [620, 0]
click at [98, 175] on link "Select Missing Word" at bounding box center [110, 175] width 113 height 27
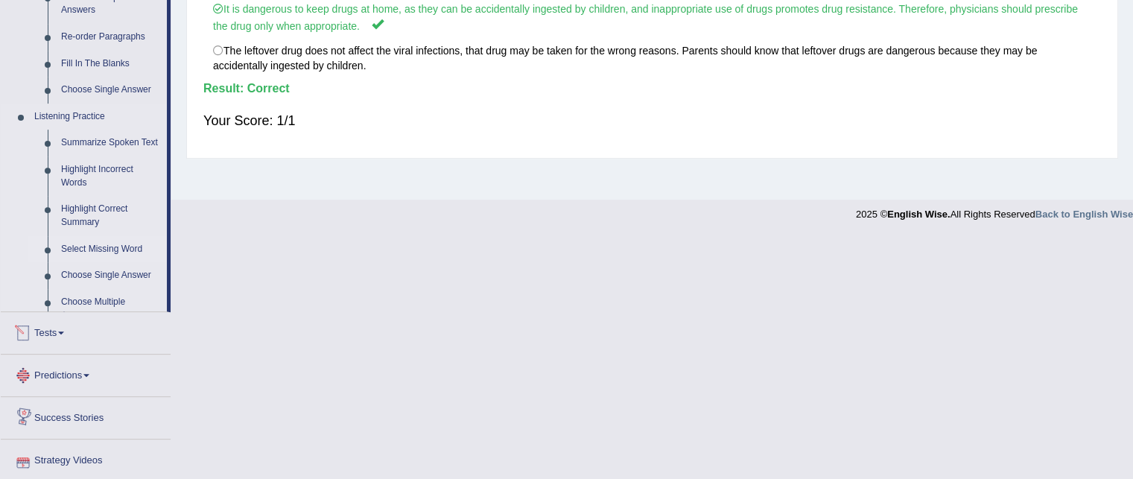
scroll to position [687, 0]
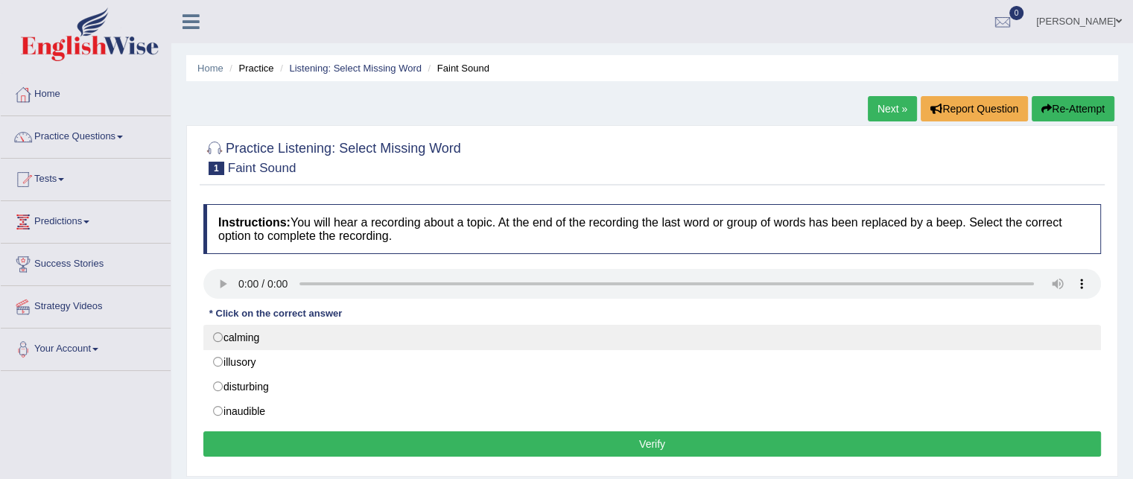
click at [233, 333] on label "calming" at bounding box center [652, 337] width 898 height 25
radio input "true"
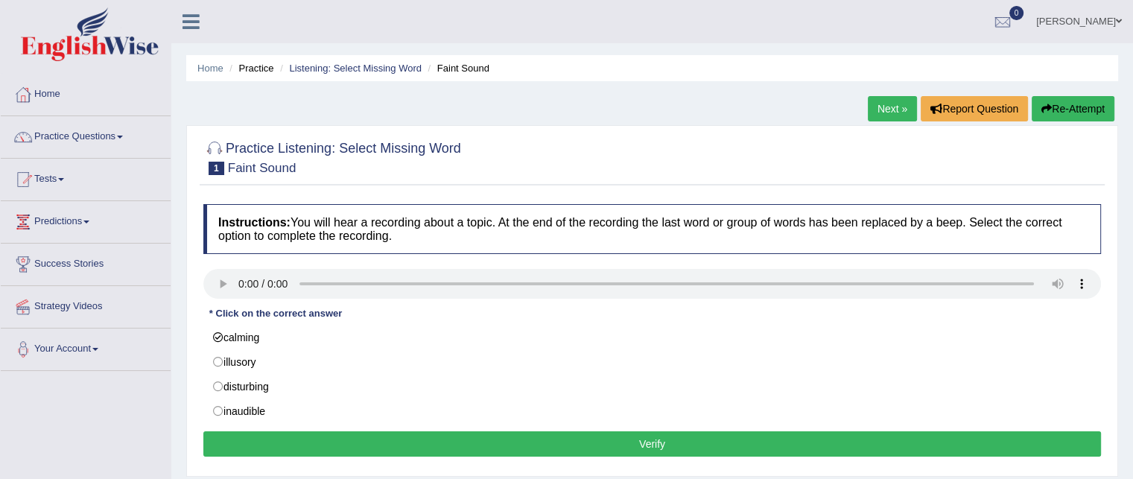
click at [250, 440] on button "Verify" at bounding box center [652, 443] width 898 height 25
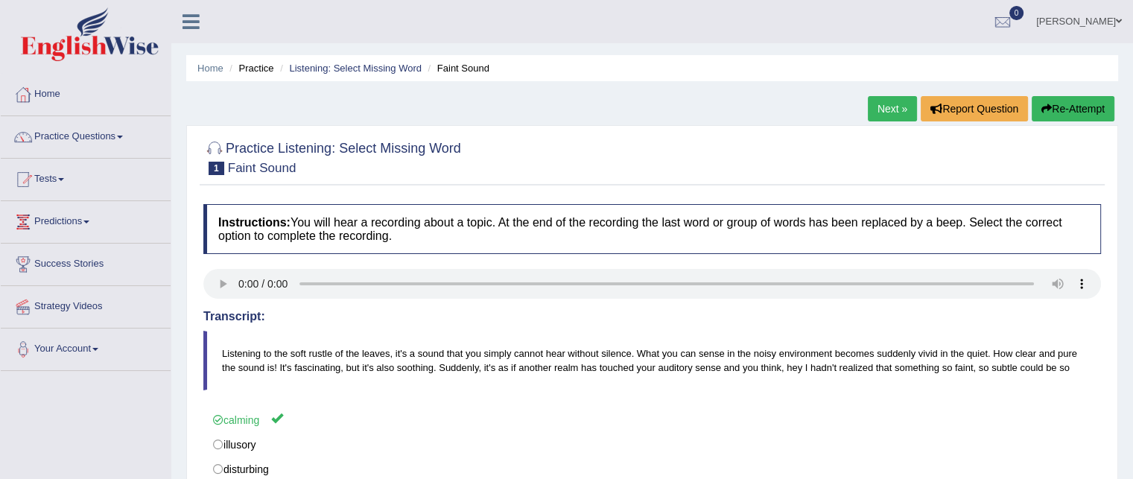
click at [891, 113] on link "Next »" at bounding box center [892, 108] width 49 height 25
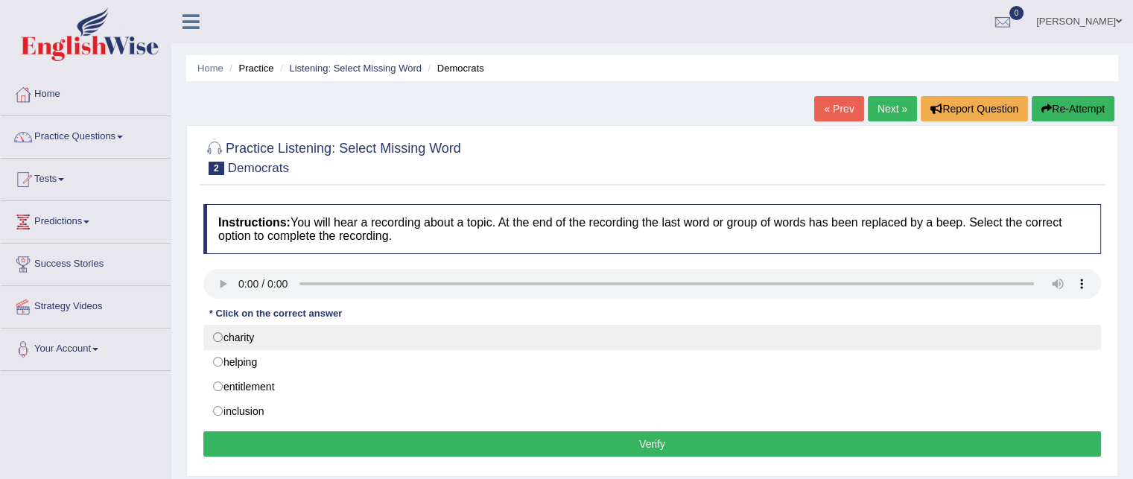
click at [247, 341] on label "charity" at bounding box center [652, 337] width 898 height 25
radio input "true"
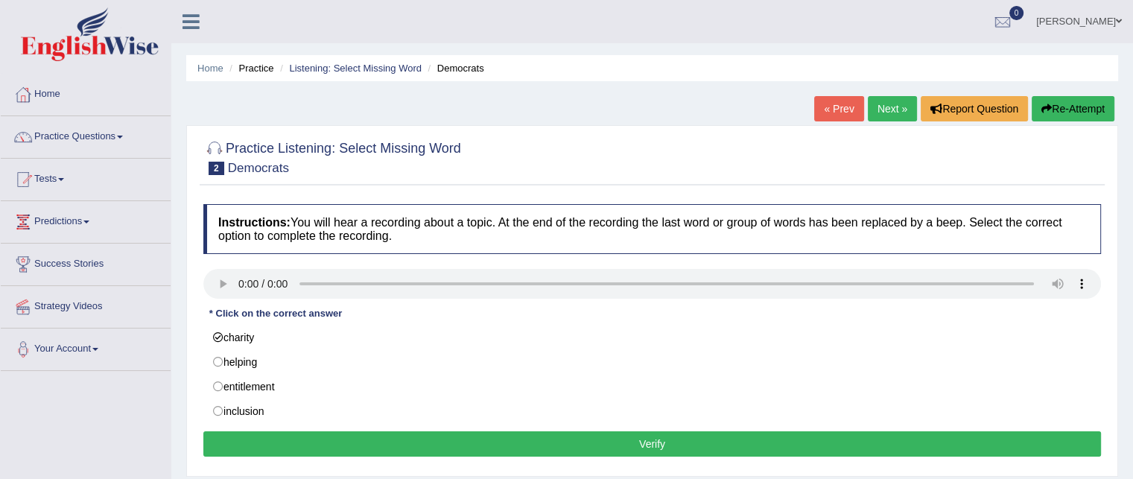
click at [238, 433] on button "Verify" at bounding box center [652, 443] width 898 height 25
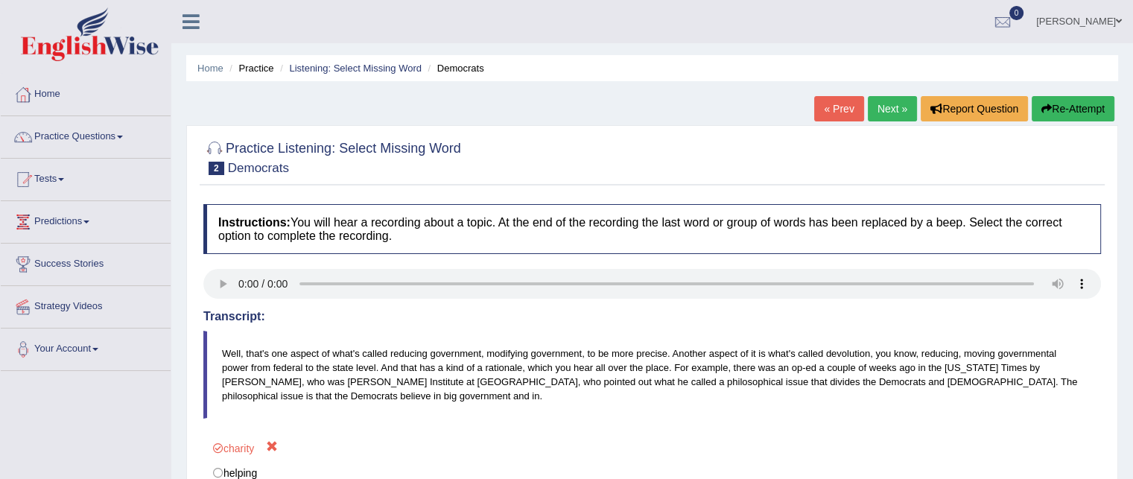
click at [1083, 110] on button "Re-Attempt" at bounding box center [1073, 108] width 83 height 25
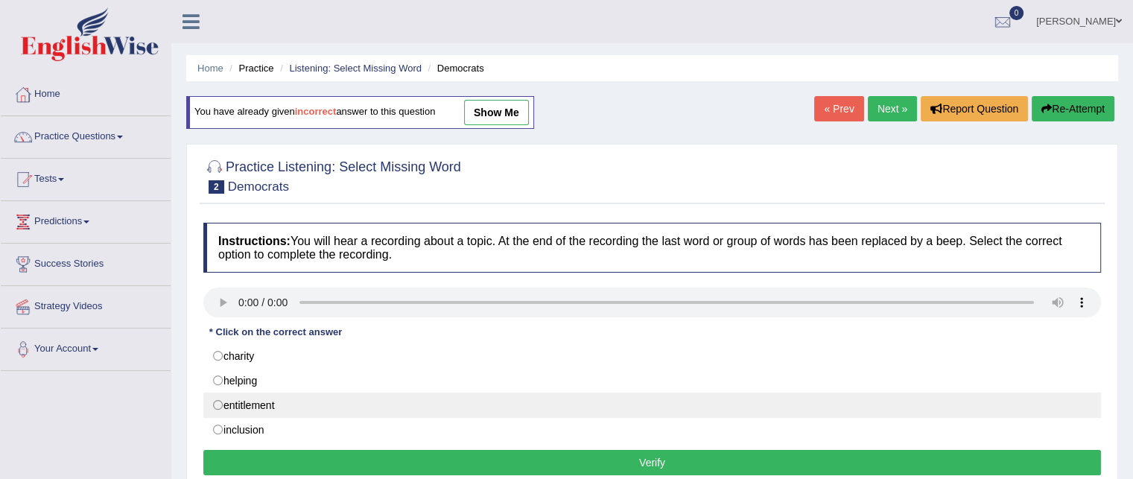
click at [267, 396] on label "entitlement" at bounding box center [652, 405] width 898 height 25
radio input "true"
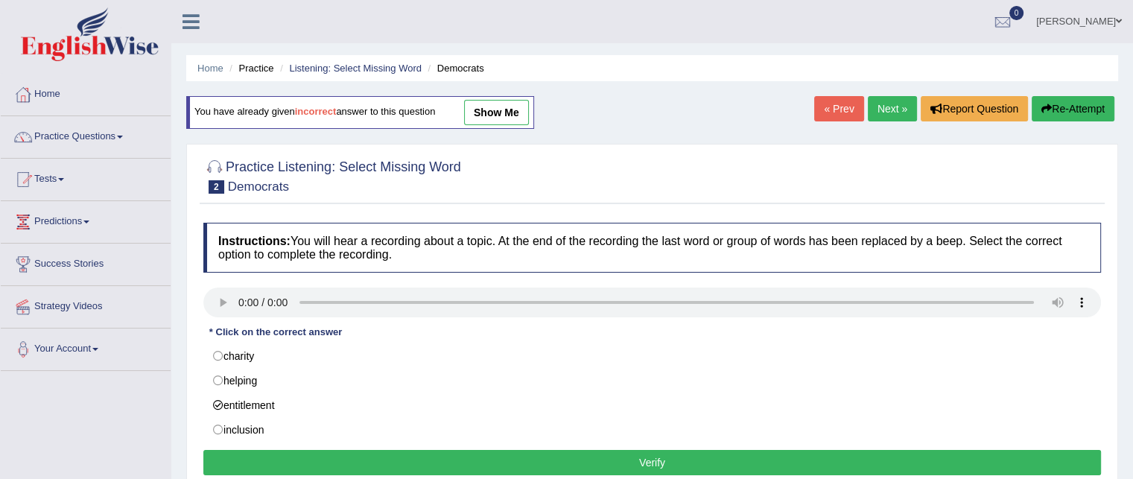
click at [247, 470] on button "Verify" at bounding box center [652, 462] width 898 height 25
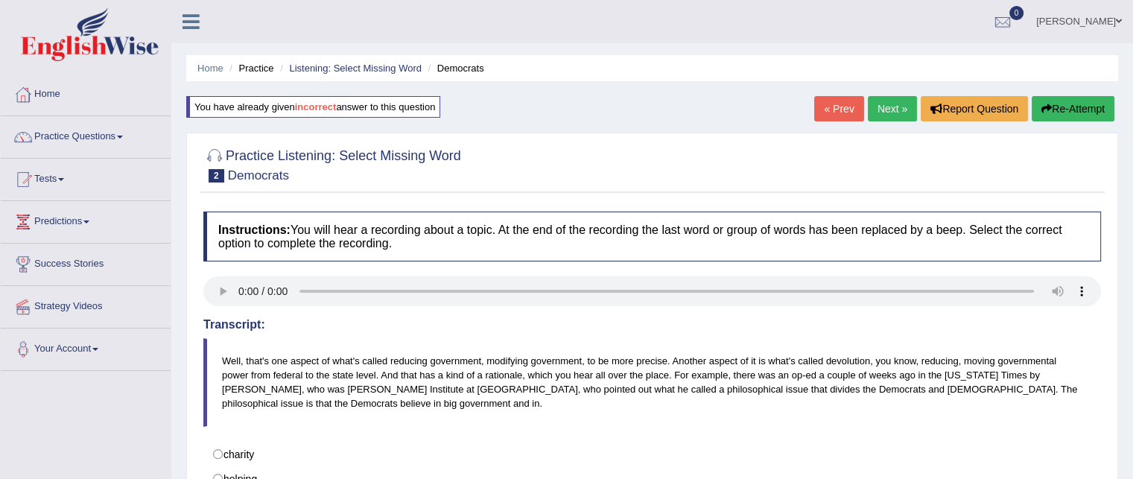
click at [886, 115] on link "Next »" at bounding box center [892, 108] width 49 height 25
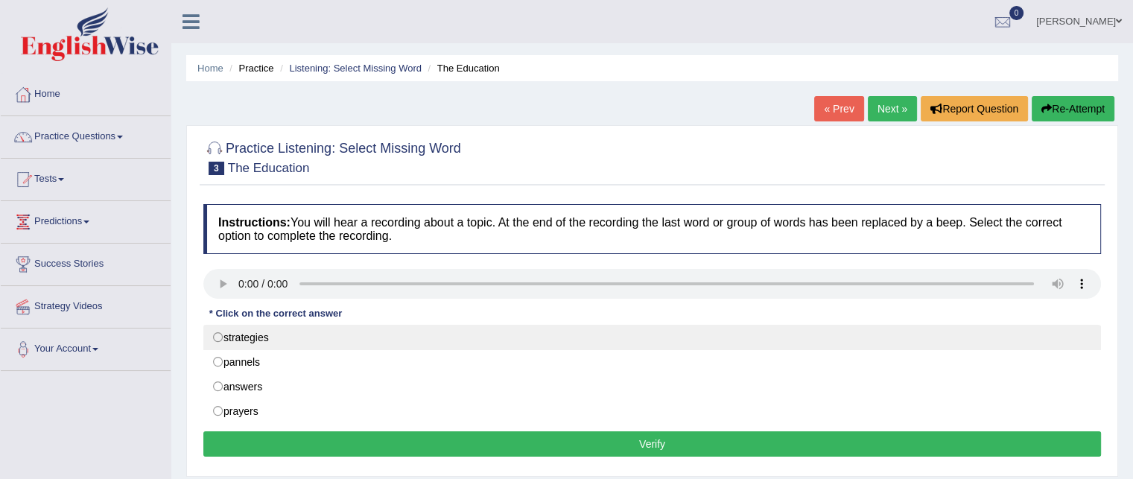
click at [241, 330] on label "strategies" at bounding box center [652, 337] width 898 height 25
radio input "true"
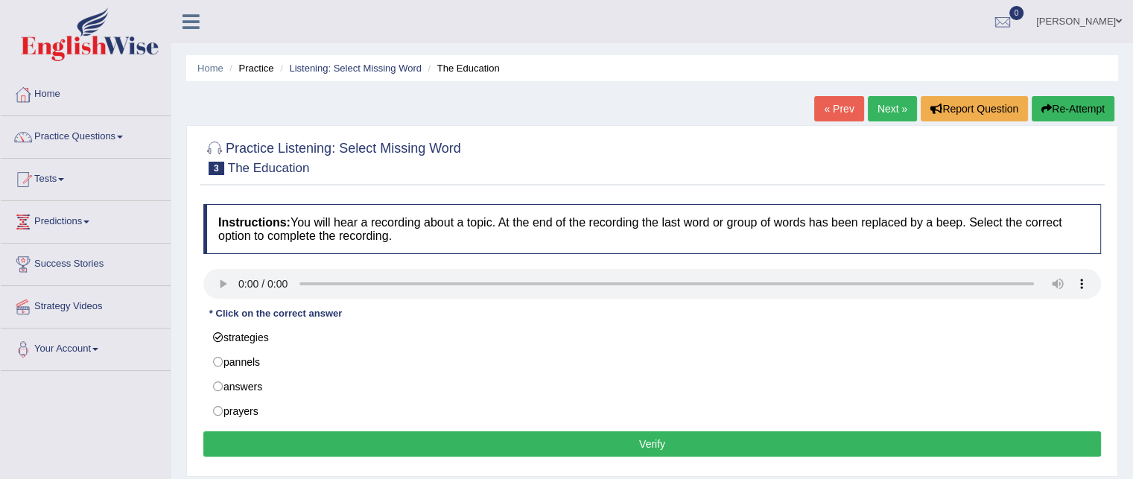
click at [218, 444] on button "Verify" at bounding box center [652, 443] width 898 height 25
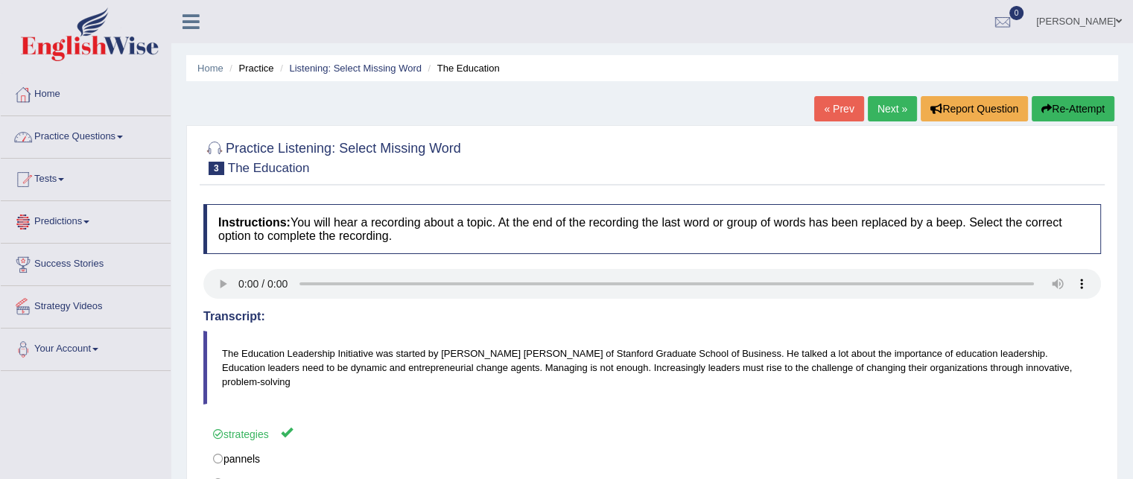
click at [77, 139] on link "Practice Questions" at bounding box center [86, 134] width 170 height 37
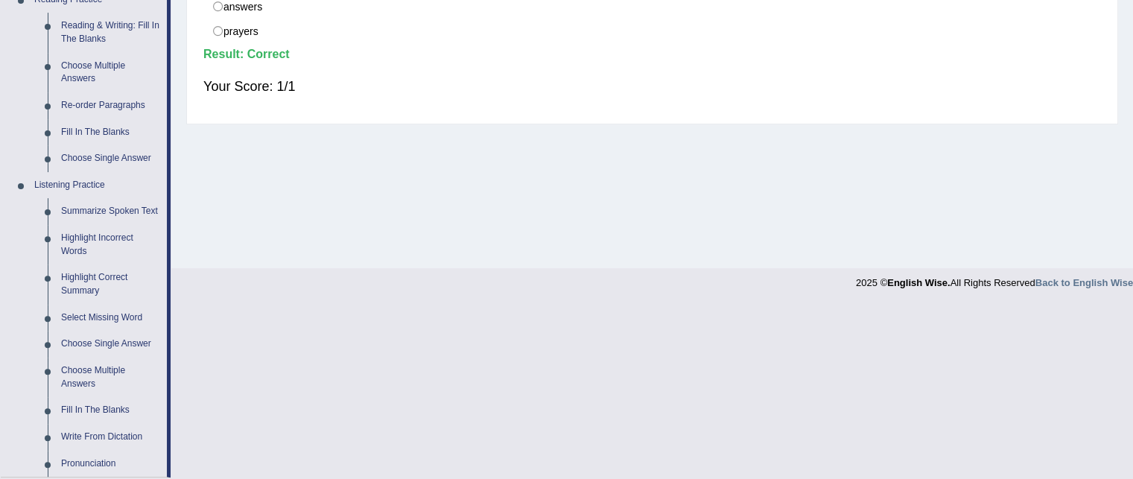
scroll to position [475, 0]
click at [111, 351] on link "Choose Single Answer" at bounding box center [110, 345] width 113 height 27
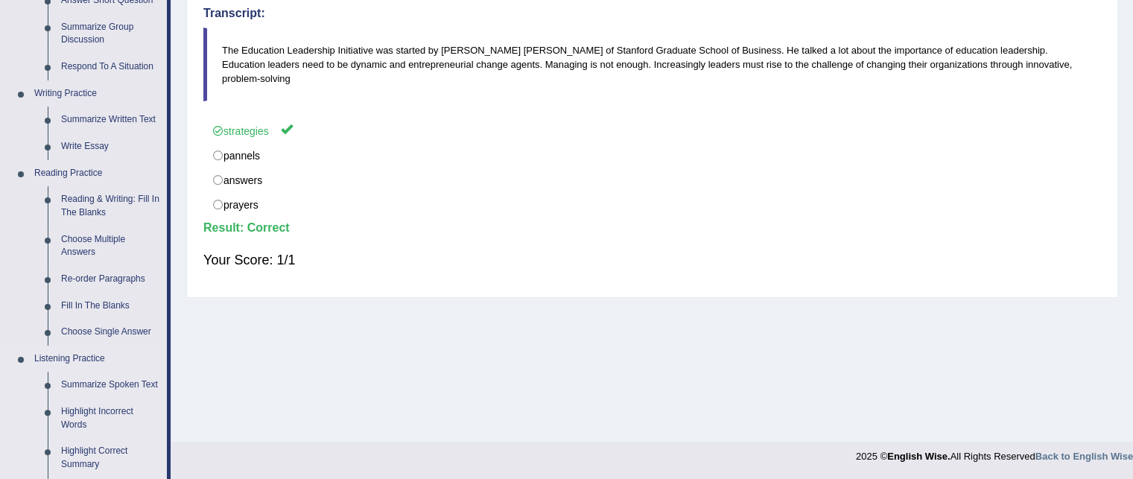
scroll to position [632, 0]
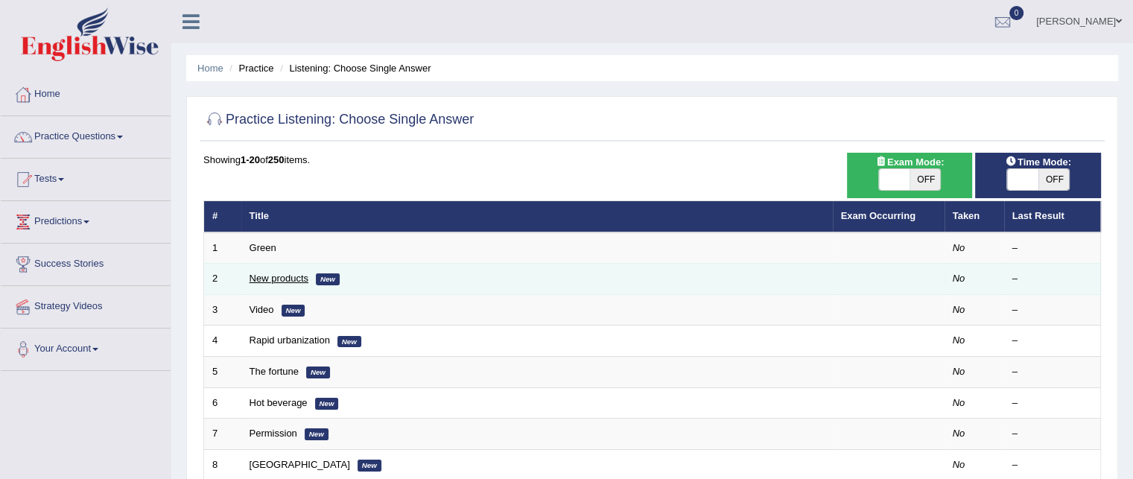
click at [257, 276] on link "New products" at bounding box center [279, 278] width 59 height 11
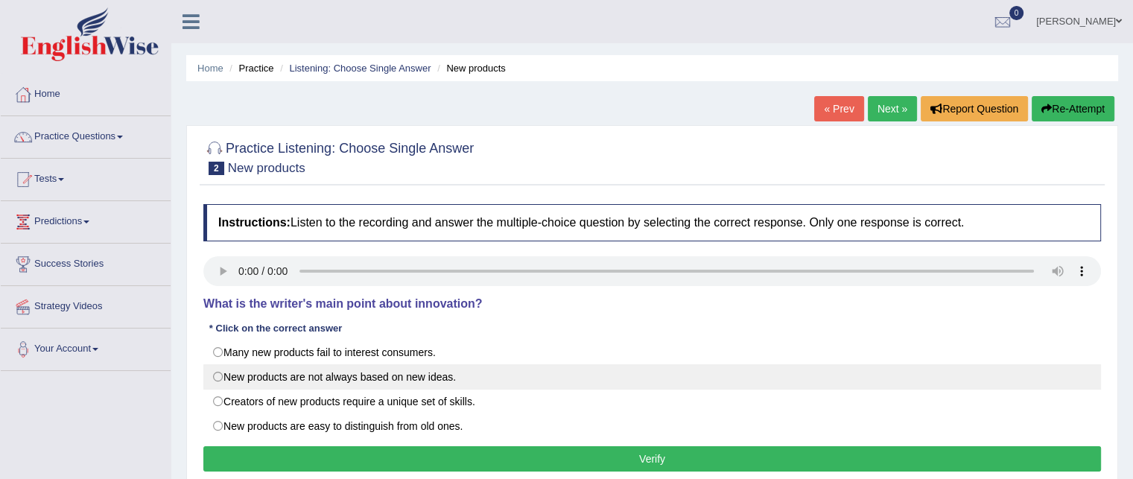
click at [216, 379] on label "New products are not always based on new ideas." at bounding box center [652, 376] width 898 height 25
radio input "true"
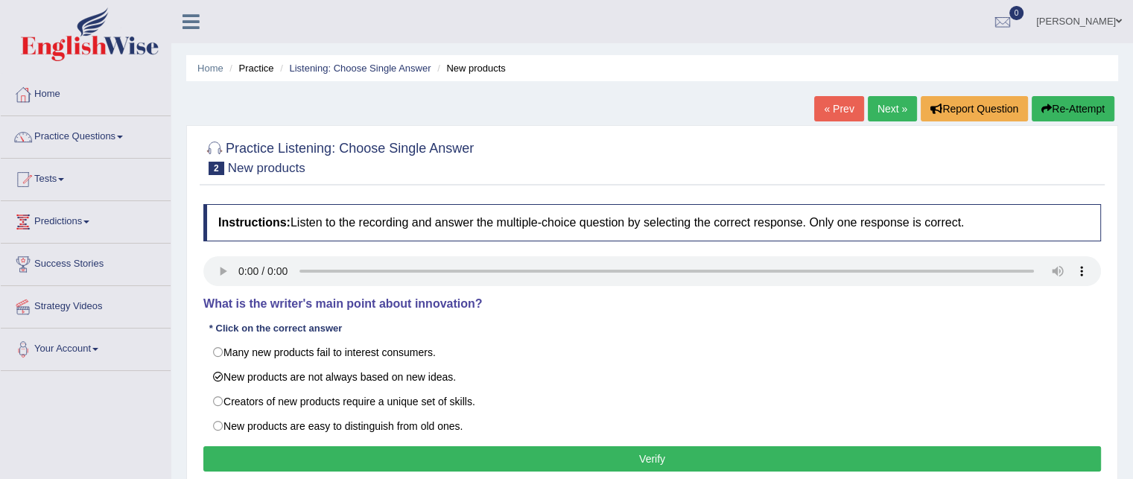
click at [213, 460] on button "Verify" at bounding box center [652, 458] width 898 height 25
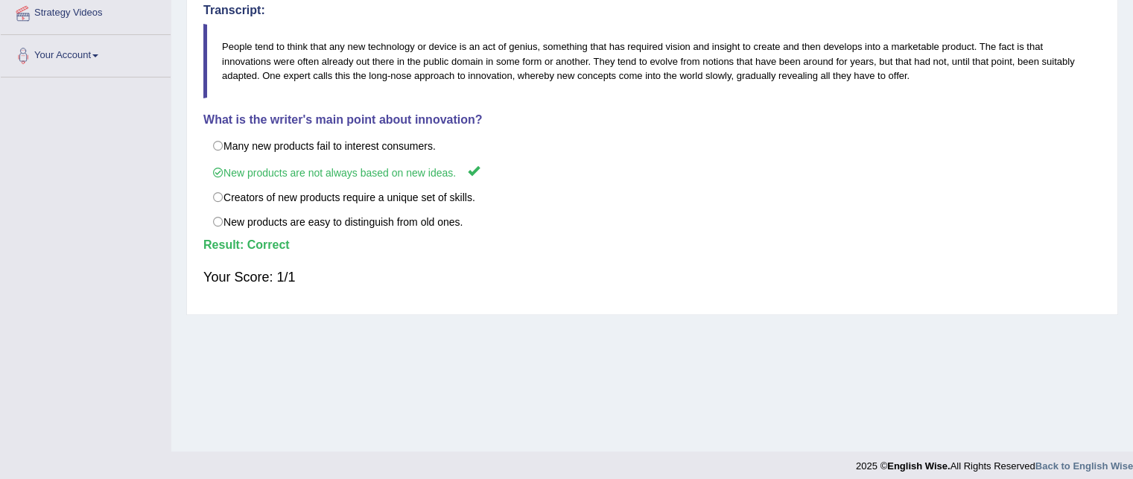
scroll to position [36, 0]
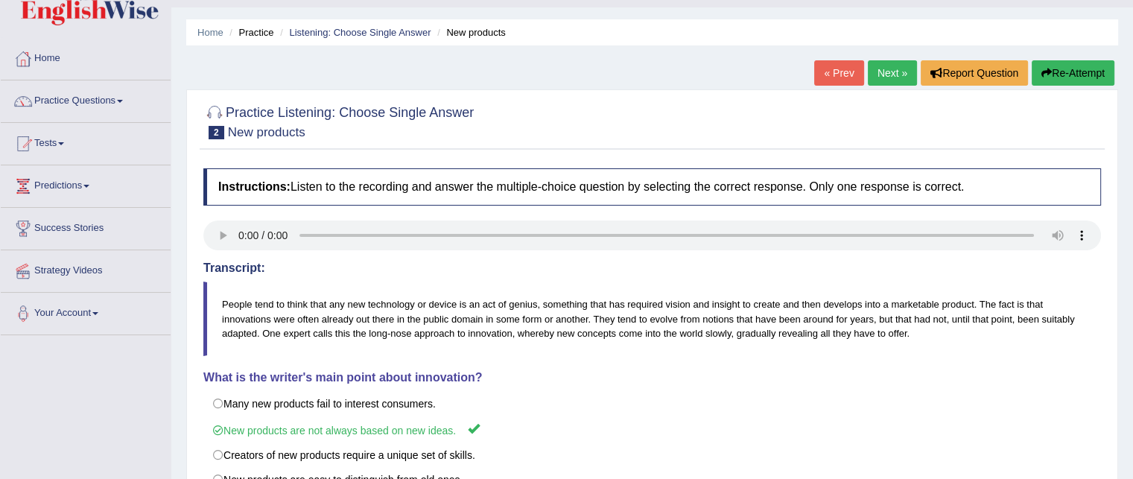
click at [895, 76] on link "Next »" at bounding box center [892, 72] width 49 height 25
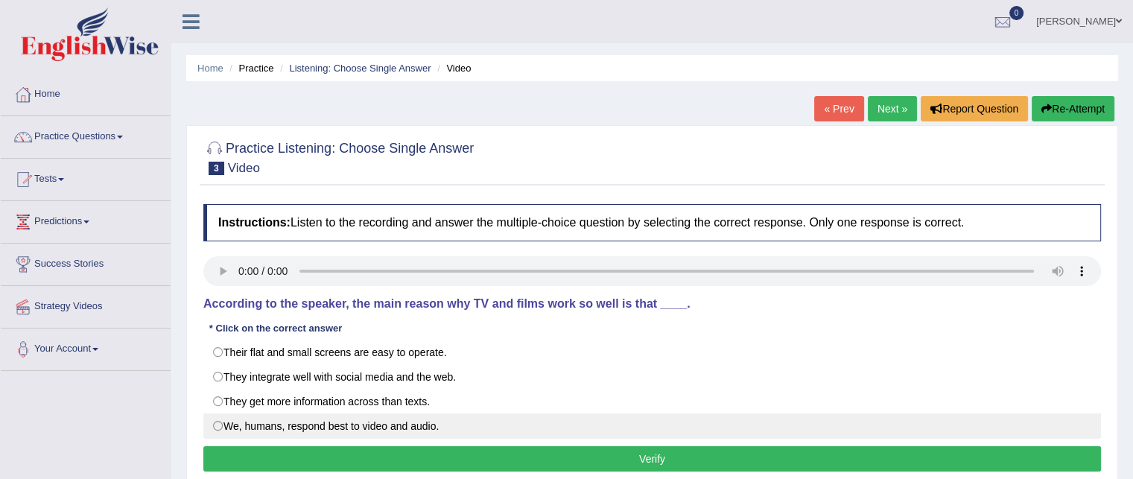
click at [218, 429] on label "We, humans, respond best to video and audio." at bounding box center [652, 426] width 898 height 25
radio input "true"
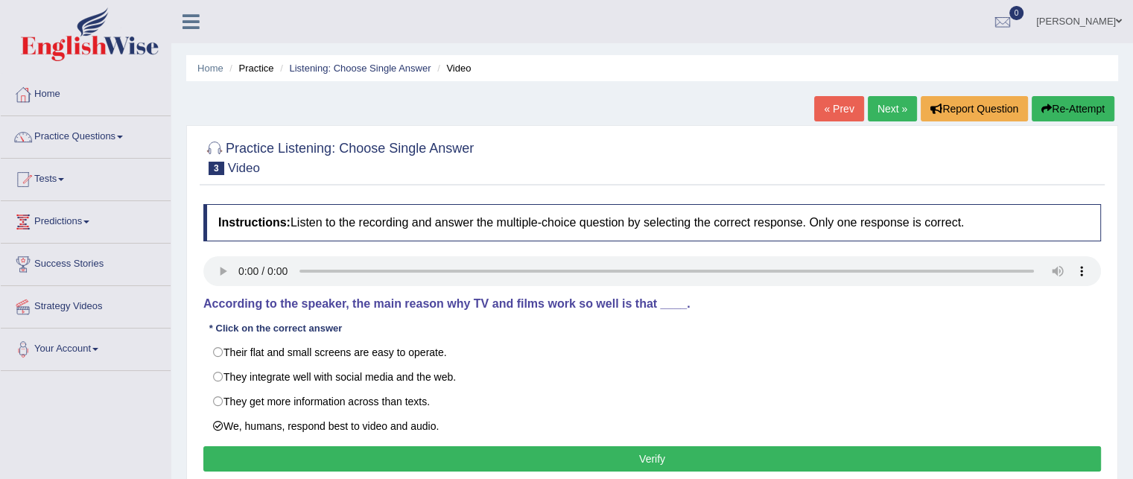
click at [242, 456] on button "Verify" at bounding box center [652, 458] width 898 height 25
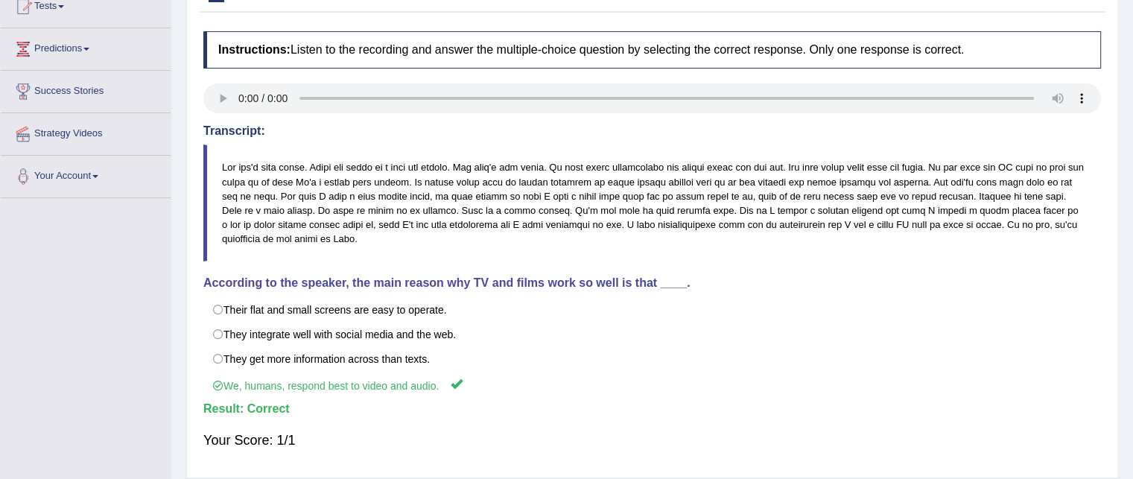
scroll to position [63, 0]
